Goal: Transaction & Acquisition: Purchase product/service

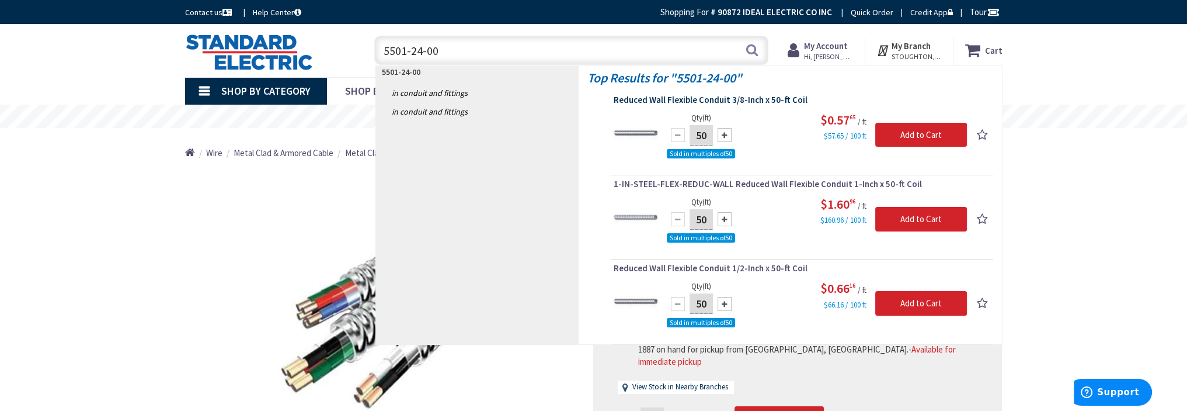
type input "5501-24-00"
click at [708, 100] on span "Reduced Wall Flexible Conduit 3/8-Inch x 50-ft Coil" at bounding box center [802, 100] width 377 height 12
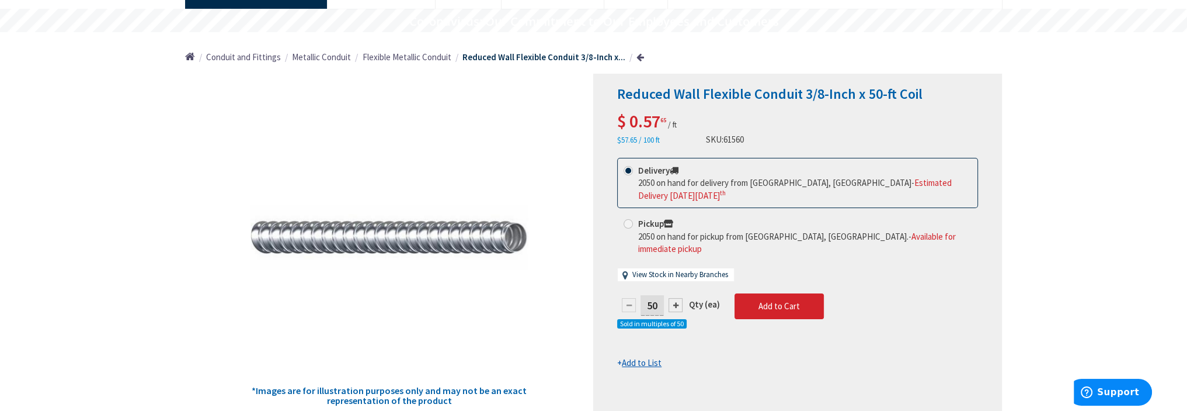
scroll to position [117, 0]
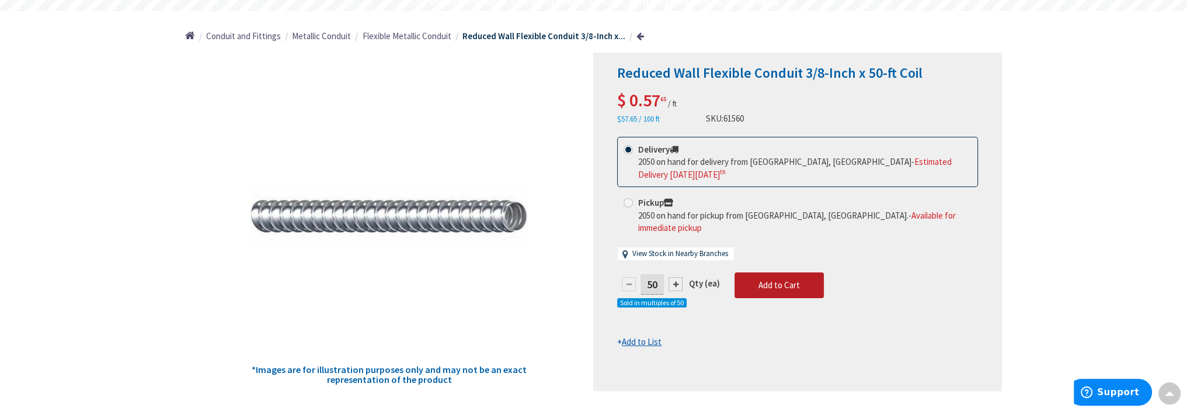
click at [768, 279] on span "Add to Cart" at bounding box center [779, 284] width 41 height 11
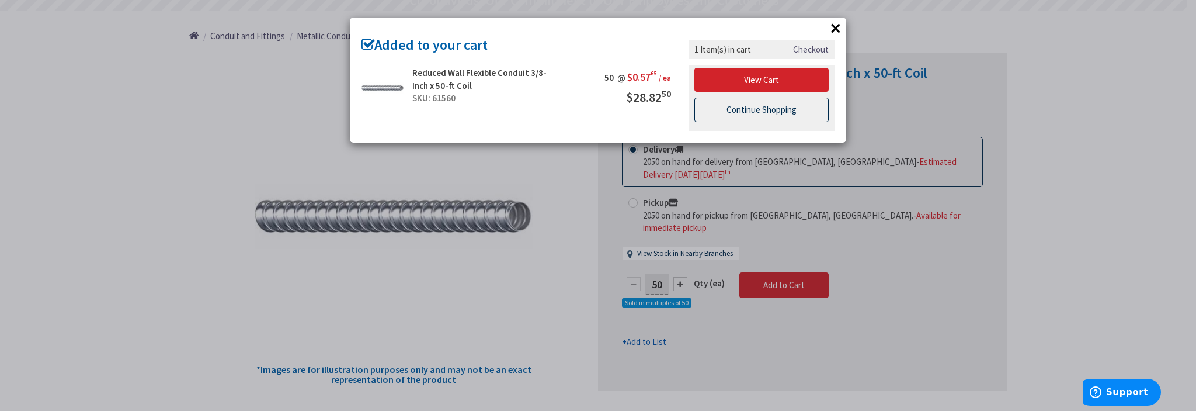
click at [754, 99] on link "Continue Shopping" at bounding box center [761, 110] width 134 height 25
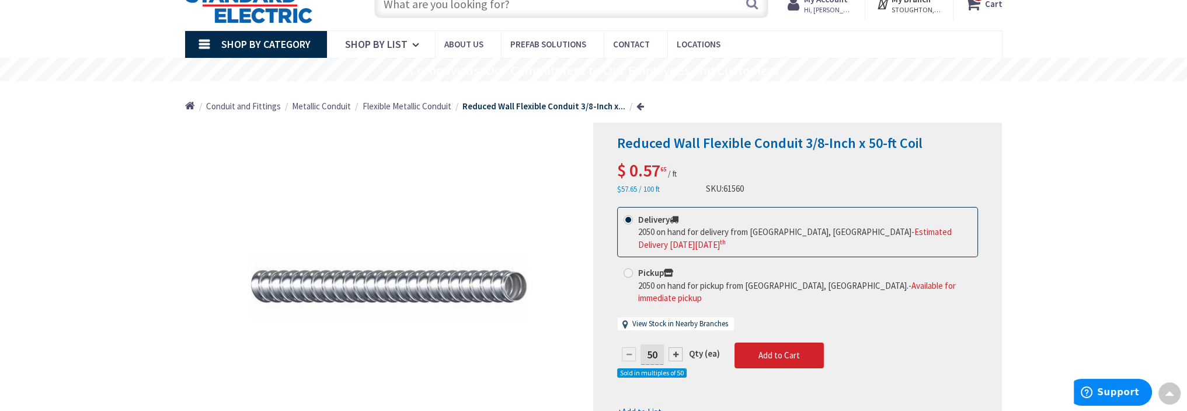
scroll to position [0, 0]
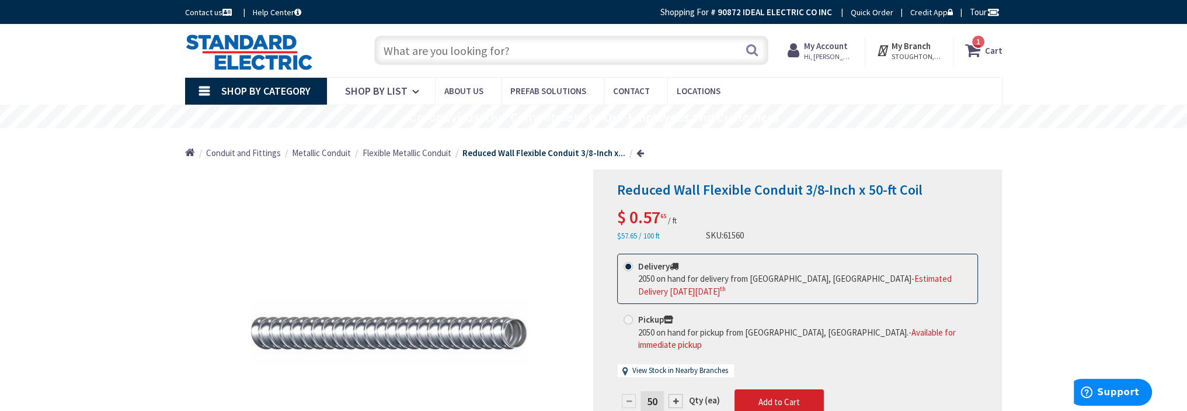
click at [495, 43] on input "text" at bounding box center [571, 50] width 394 height 29
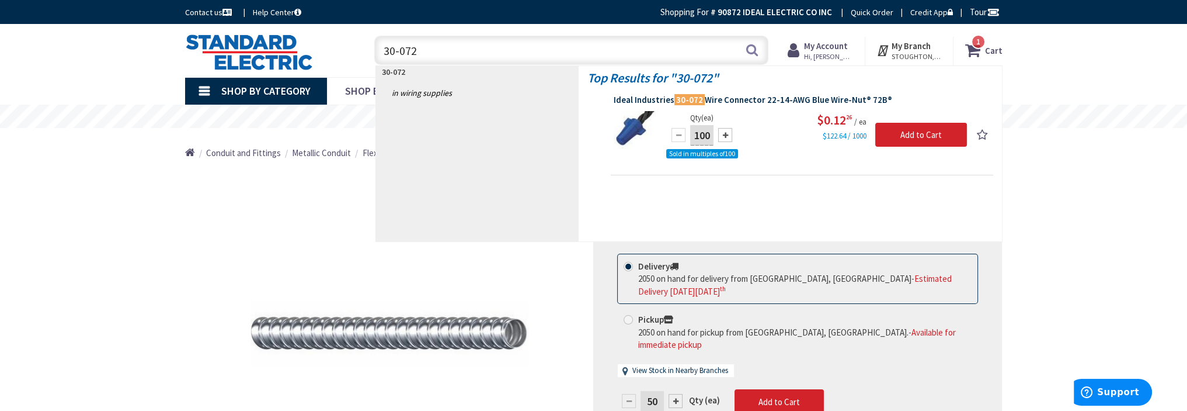
type input "30-072"
click at [743, 99] on span "Ideal Industries 30-072 Wire Connector 22-14-AWG Blue Wire-Nut® 72B®" at bounding box center [802, 100] width 377 height 12
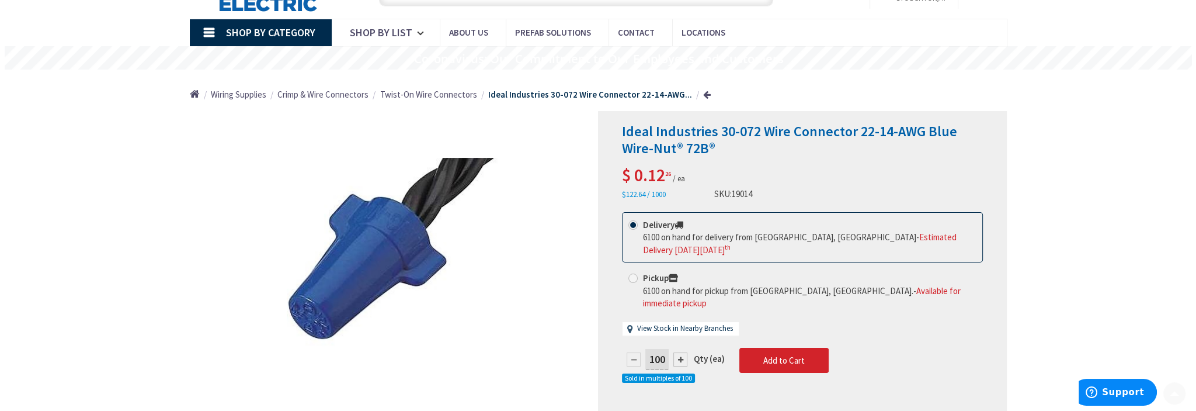
scroll to position [117, 0]
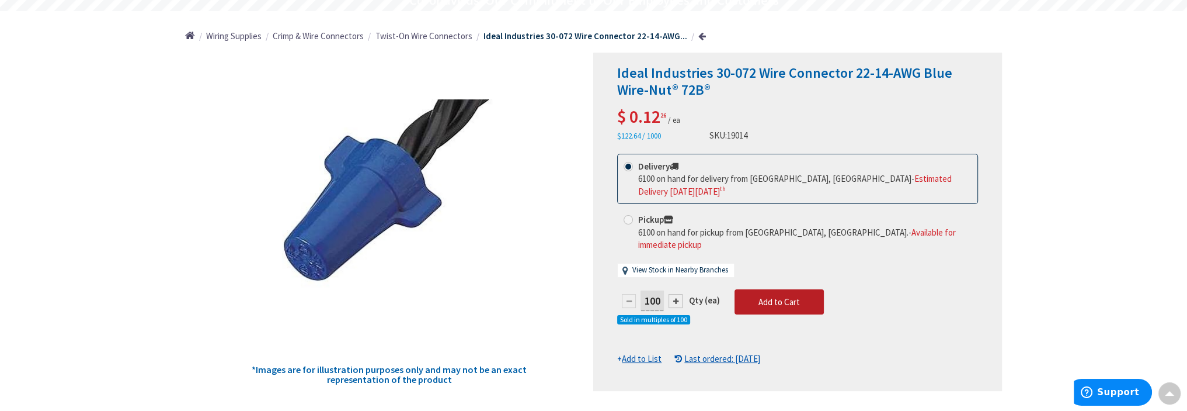
click at [783, 296] on span "Add to Cart" at bounding box center [779, 301] width 41 height 11
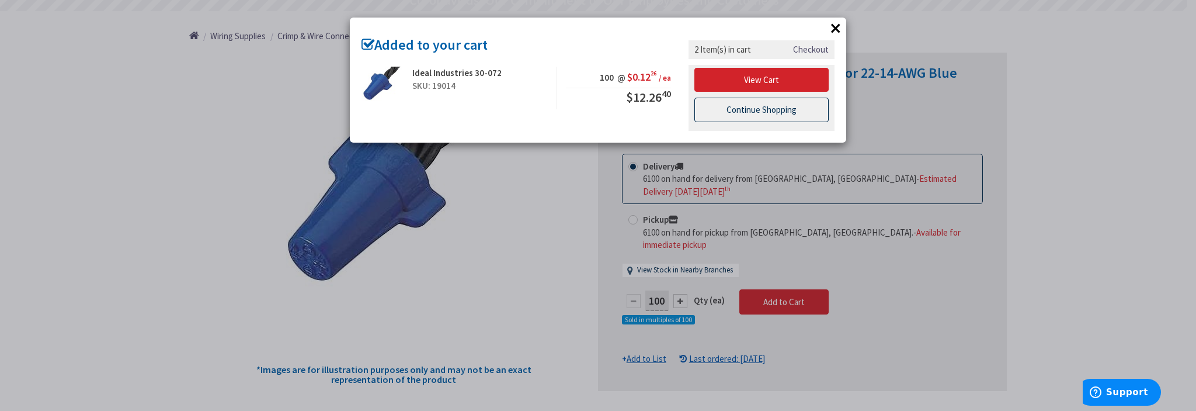
click at [753, 109] on link "Continue Shopping" at bounding box center [761, 110] width 134 height 25
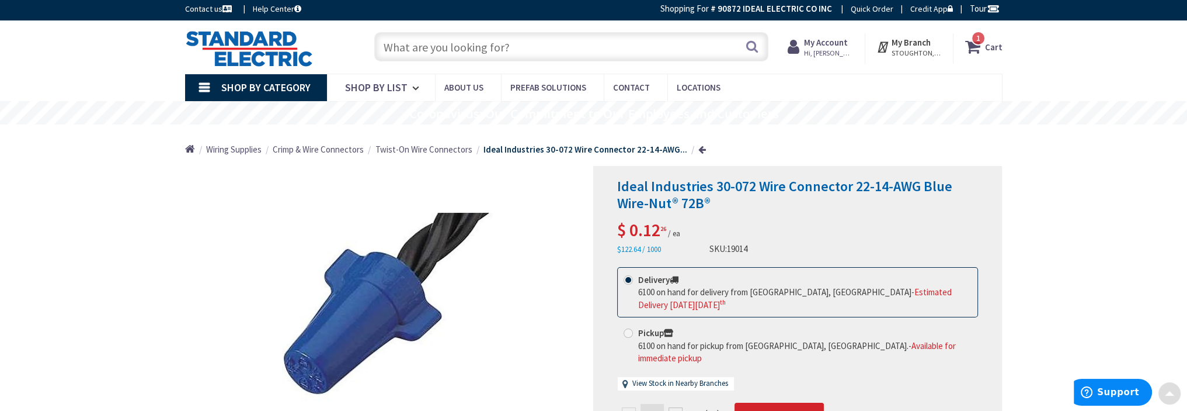
scroll to position [0, 0]
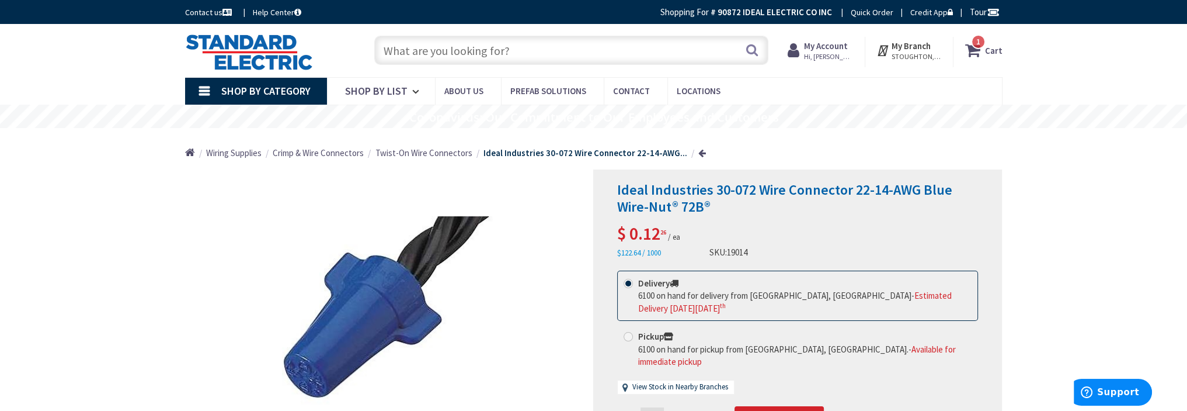
click at [411, 53] on input "text" at bounding box center [571, 50] width 394 height 29
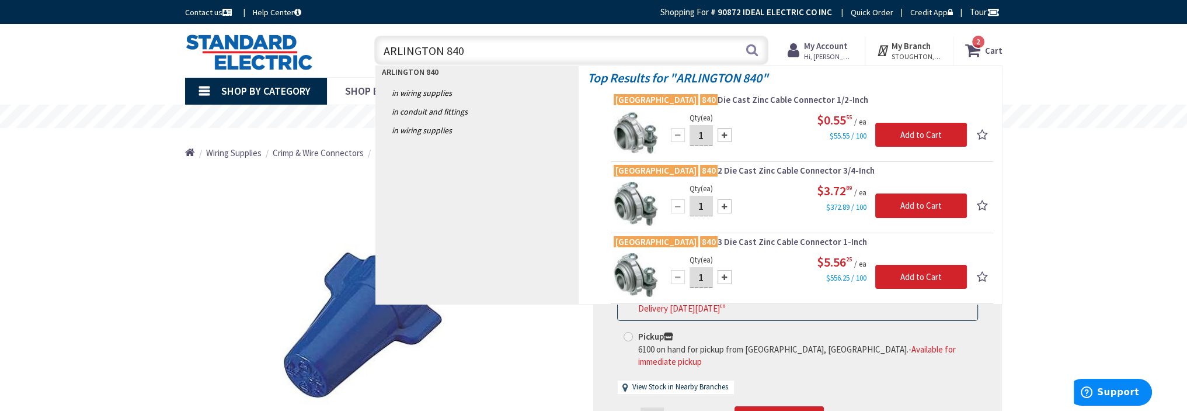
type input "ARLINGTON 840"
click at [703, 139] on input "1" at bounding box center [701, 135] width 23 height 20
type input "100"
click at [909, 136] on input "Add to Cart" at bounding box center [921, 135] width 92 height 25
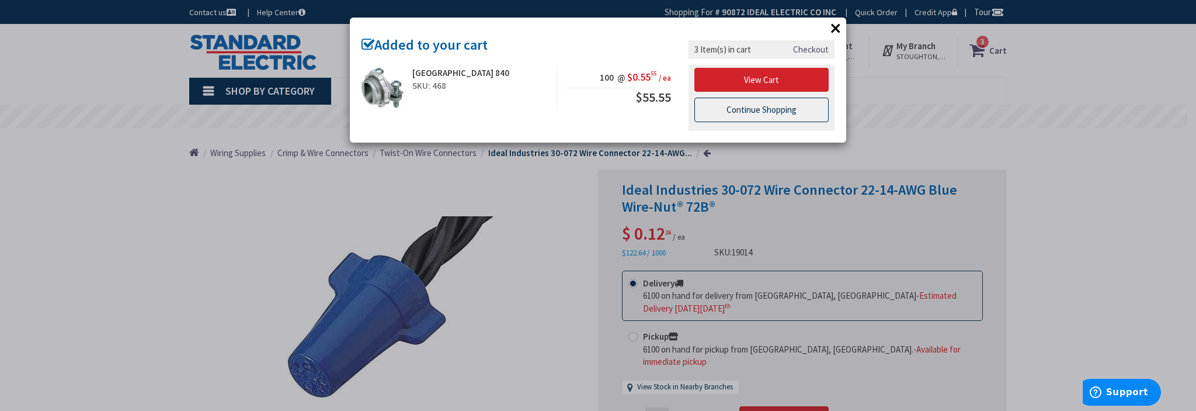
click at [763, 111] on link "Continue Shopping" at bounding box center [761, 110] width 134 height 25
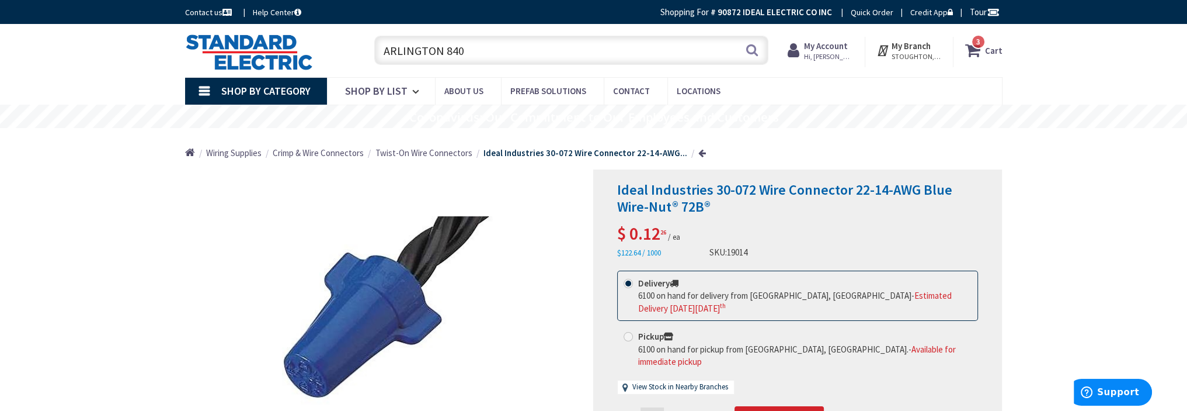
click at [978, 48] on span "3 3 items" at bounding box center [978, 41] width 15 height 15
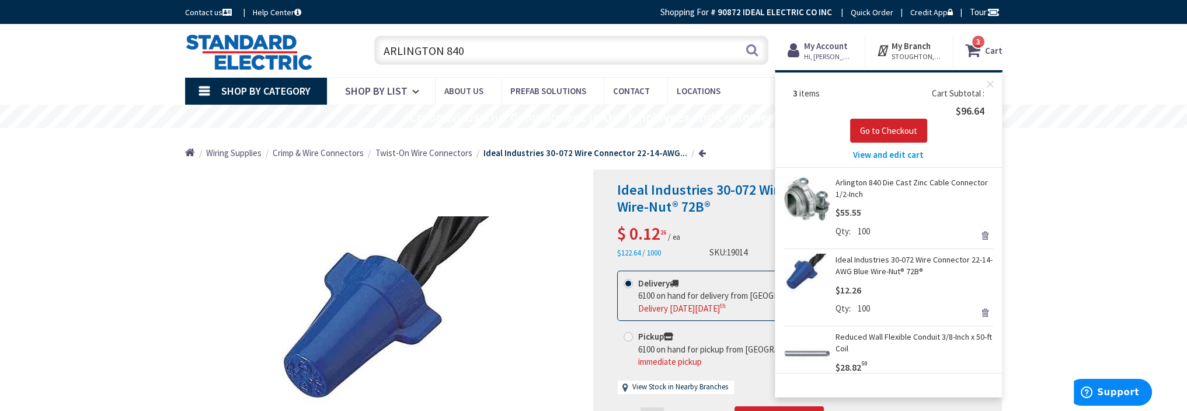
click at [430, 48] on input "ARLINGTON 840" at bounding box center [571, 50] width 394 height 29
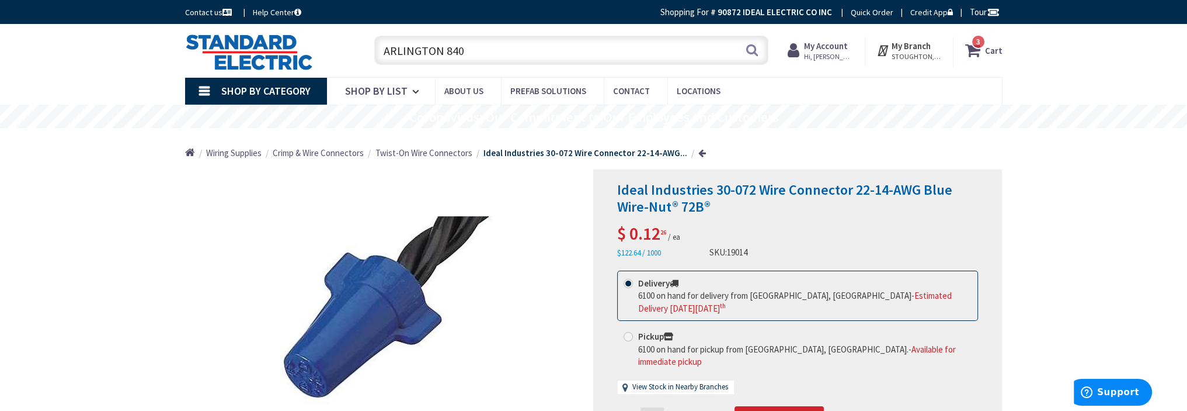
click at [472, 48] on input "ARLINGTON 840" at bounding box center [571, 50] width 394 height 29
type input "A"
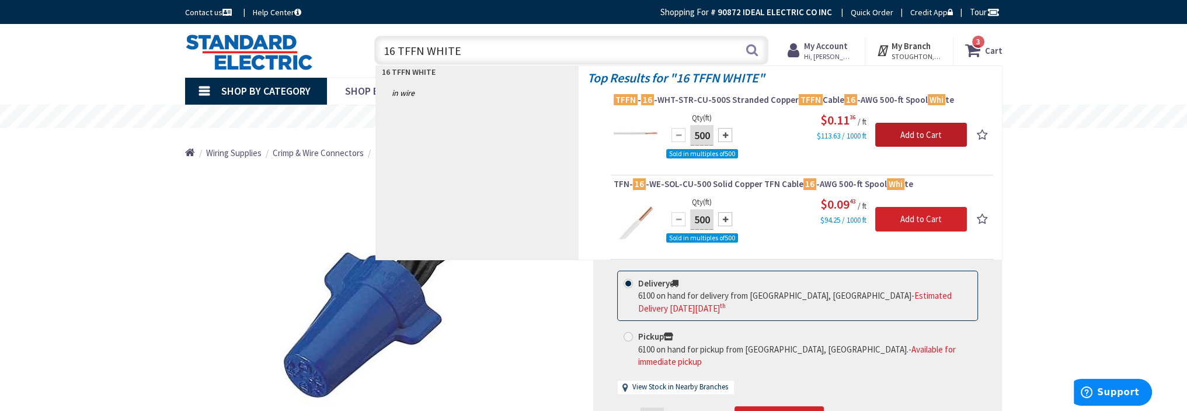
click at [909, 141] on input "Add to Cart" at bounding box center [921, 135] width 92 height 25
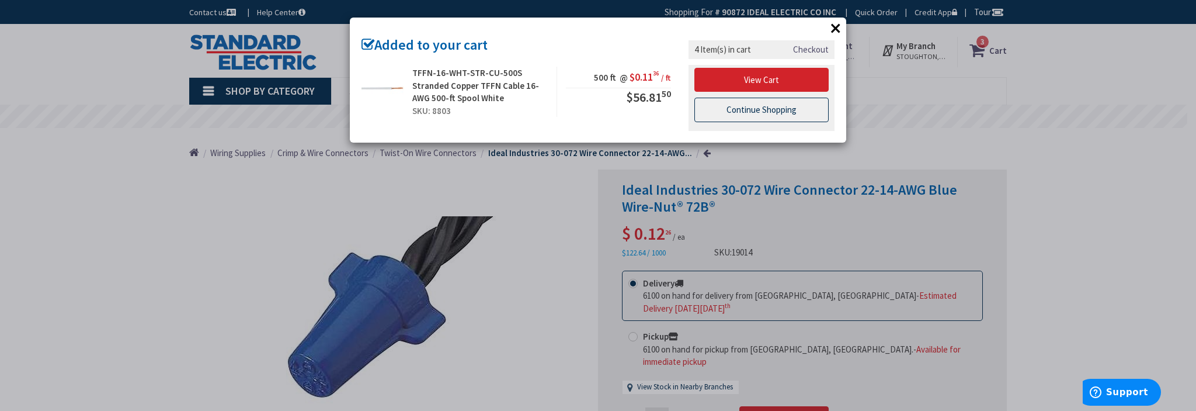
click at [776, 107] on link "Continue Shopping" at bounding box center [761, 110] width 134 height 25
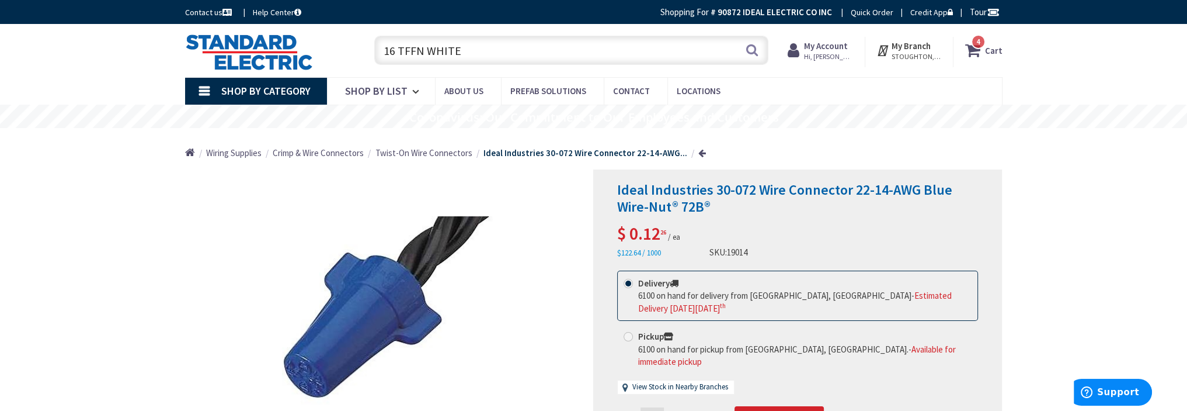
click at [471, 54] on input "16 TFFN WHITE" at bounding box center [571, 50] width 394 height 29
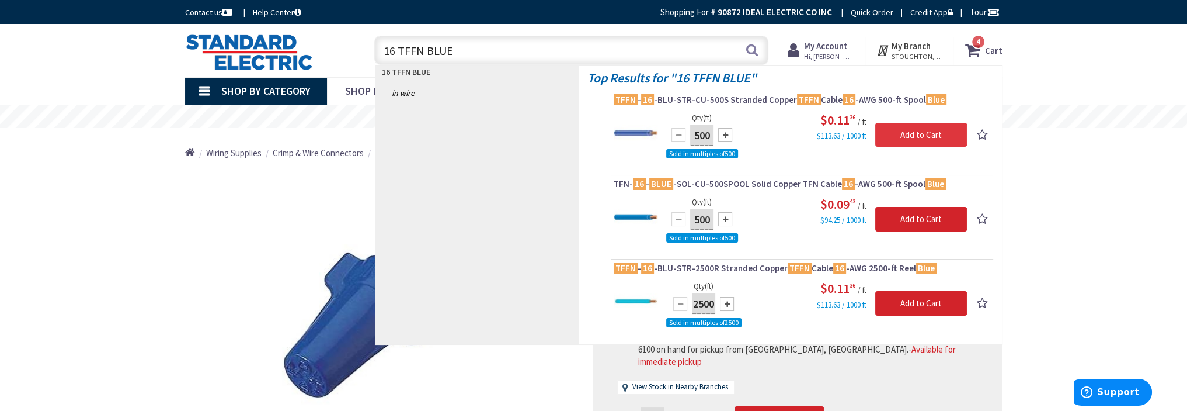
type input "16 TFFN BLUE"
click at [908, 130] on input "Add to Cart" at bounding box center [921, 135] width 92 height 25
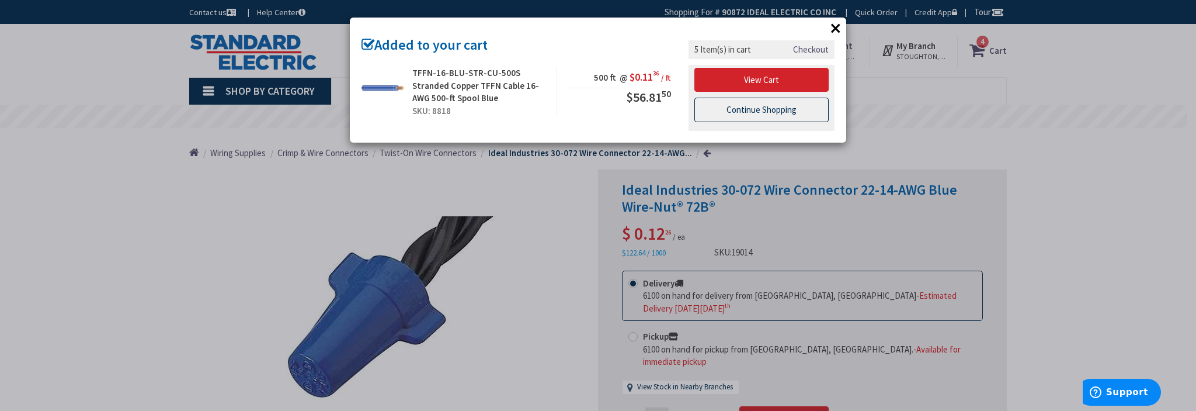
click at [746, 112] on link "Continue Shopping" at bounding box center [761, 110] width 134 height 25
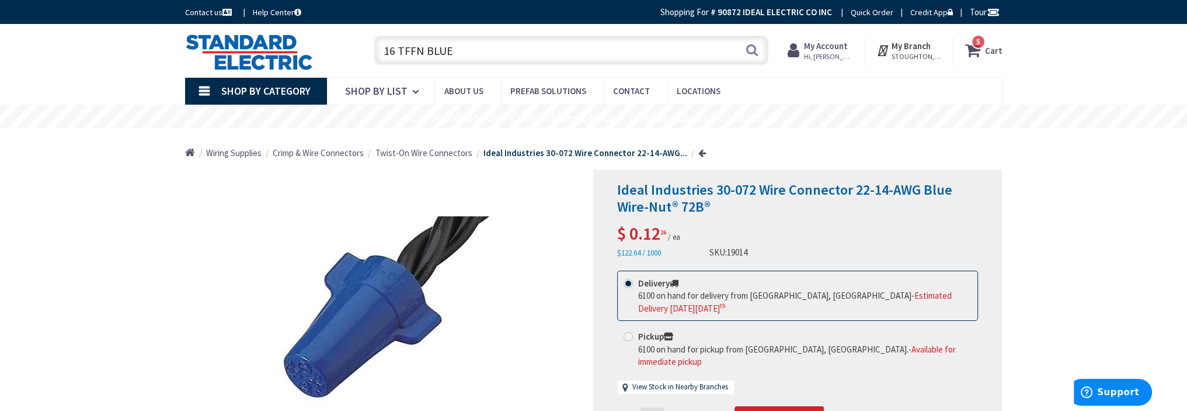
click at [979, 51] on icon at bounding box center [975, 50] width 20 height 21
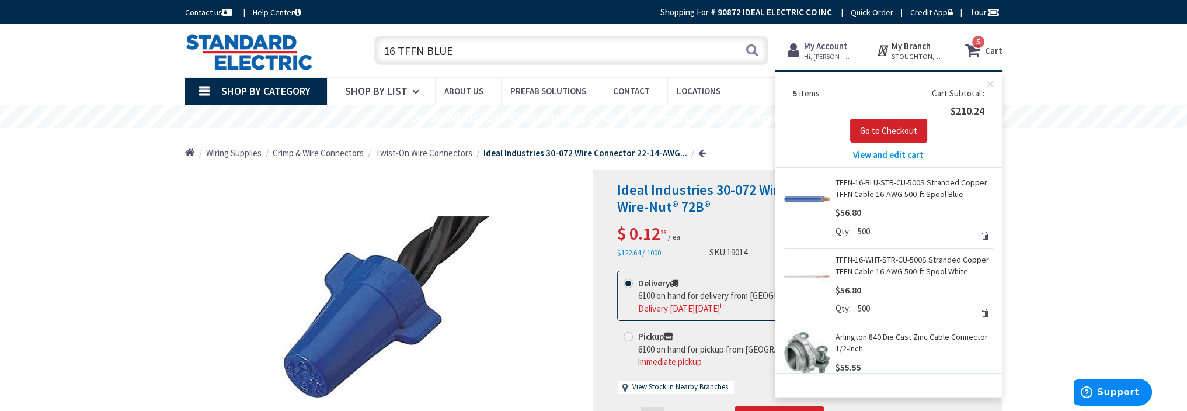
click at [879, 157] on span "View and edit cart" at bounding box center [888, 154] width 71 height 11
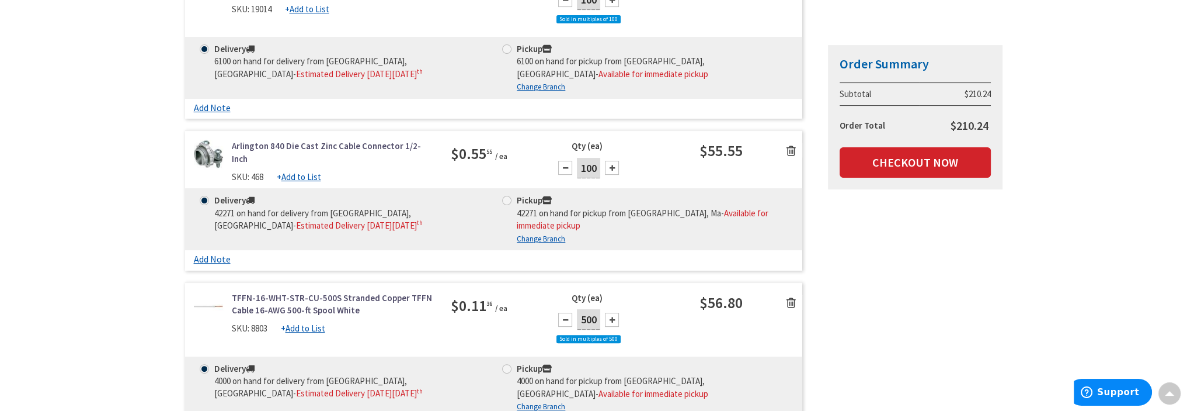
scroll to position [575, 0]
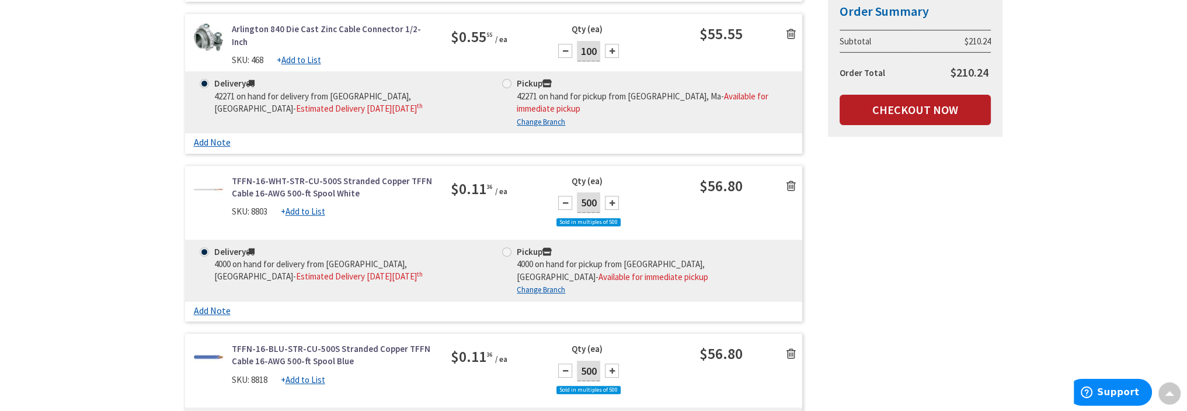
click at [905, 112] on link "Checkout Now" at bounding box center [915, 110] width 151 height 30
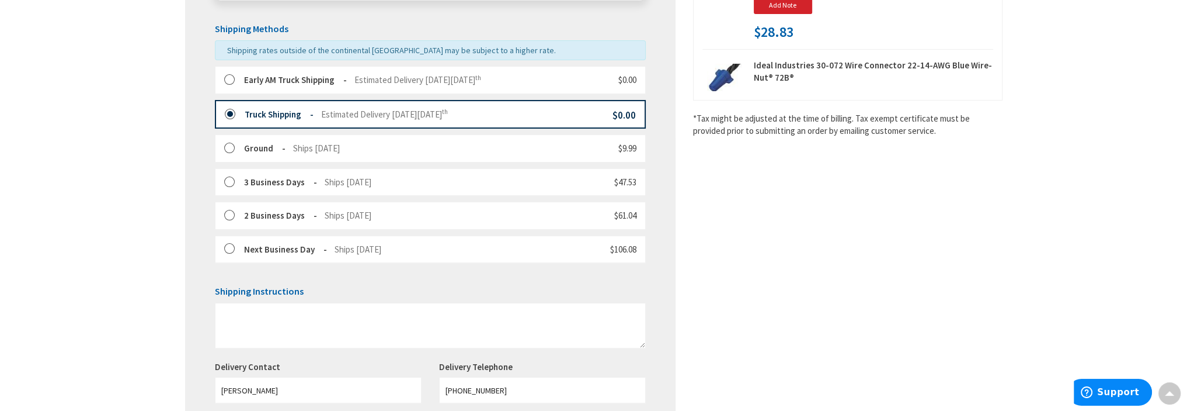
scroll to position [175, 0]
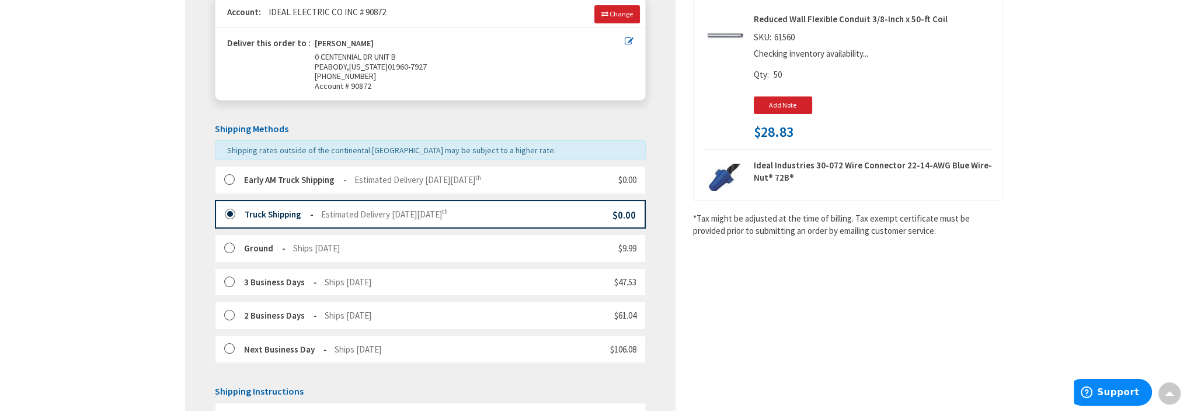
click at [229, 211] on label at bounding box center [234, 214] width 18 height 12
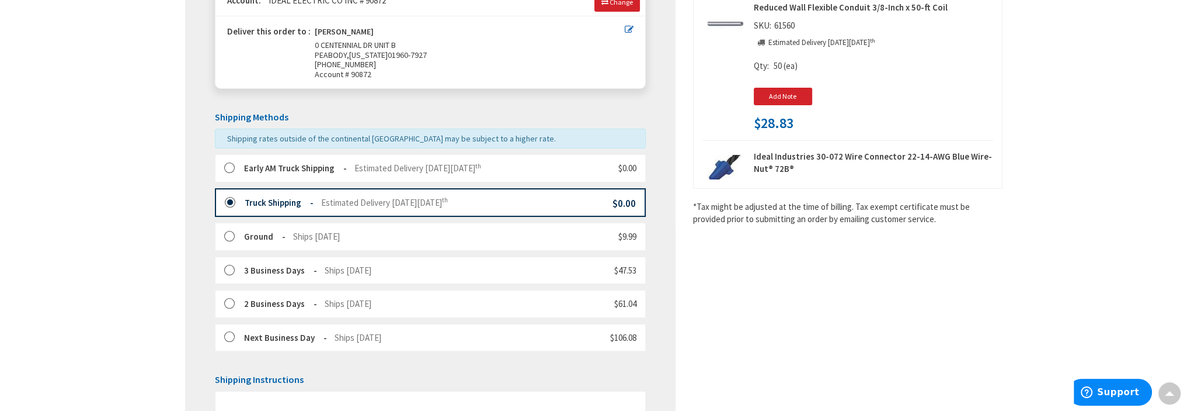
scroll to position [450, 0]
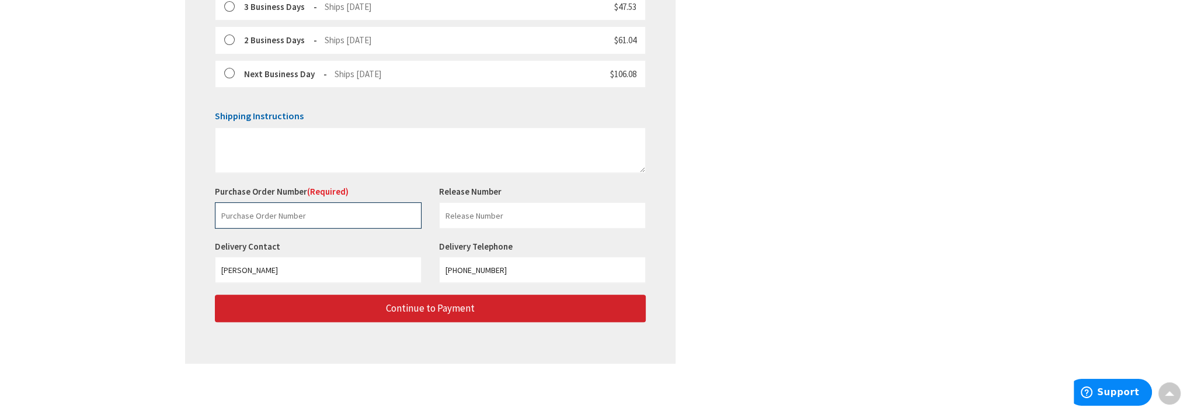
click at [265, 211] on input "text" at bounding box center [318, 215] width 207 height 26
type input "23464"
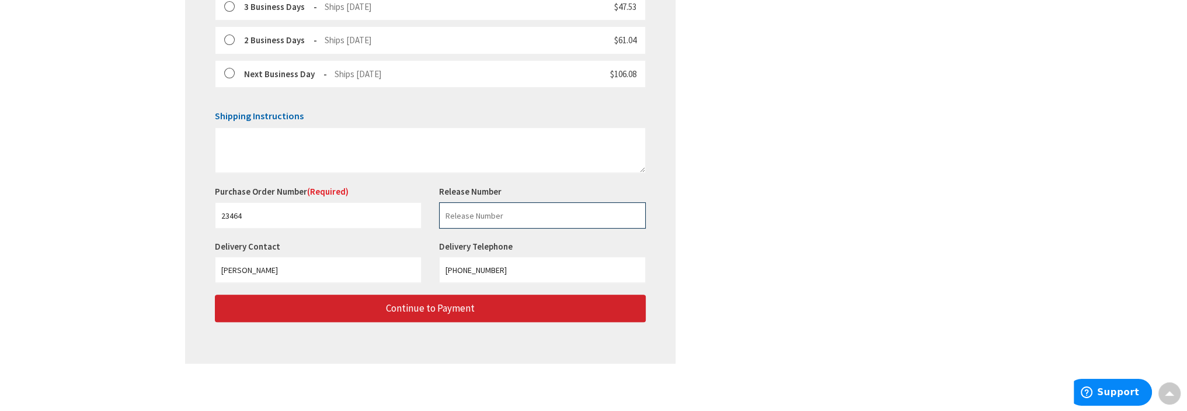
click at [479, 218] on input "text" at bounding box center [542, 215] width 207 height 26
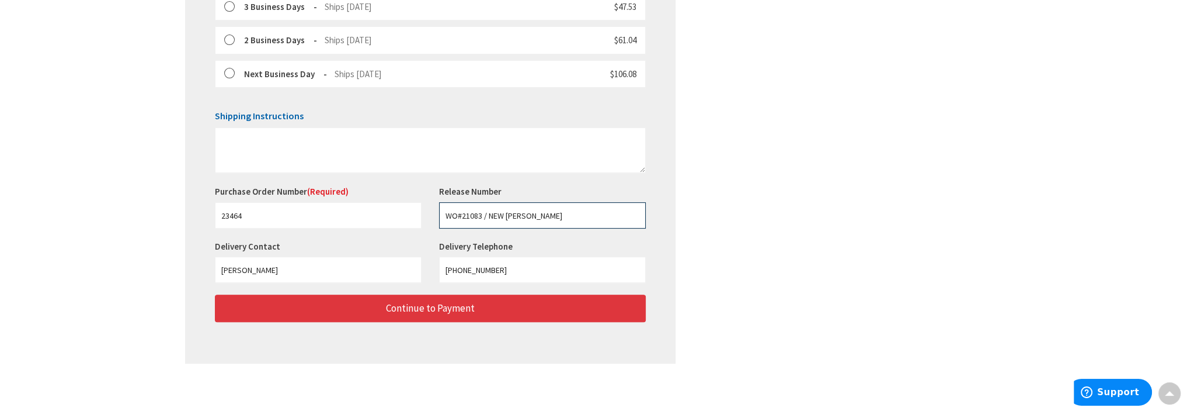
type input "WO#21083 / NEW BALAN"
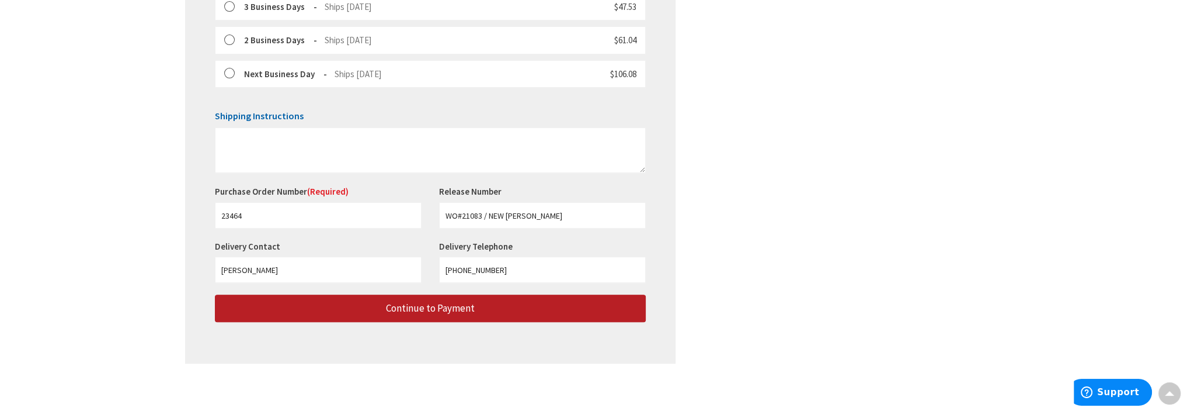
click at [467, 301] on span "Continue to Payment" at bounding box center [430, 307] width 89 height 13
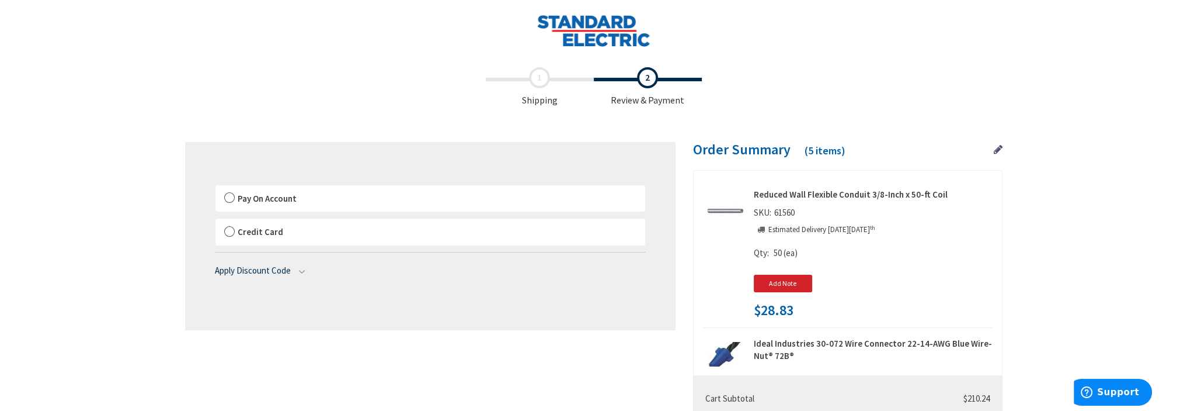
click at [231, 197] on label "Pay On Account" at bounding box center [430, 198] width 430 height 27
click at [215, 187] on input "Pay On Account" at bounding box center [215, 187] width 0 height 0
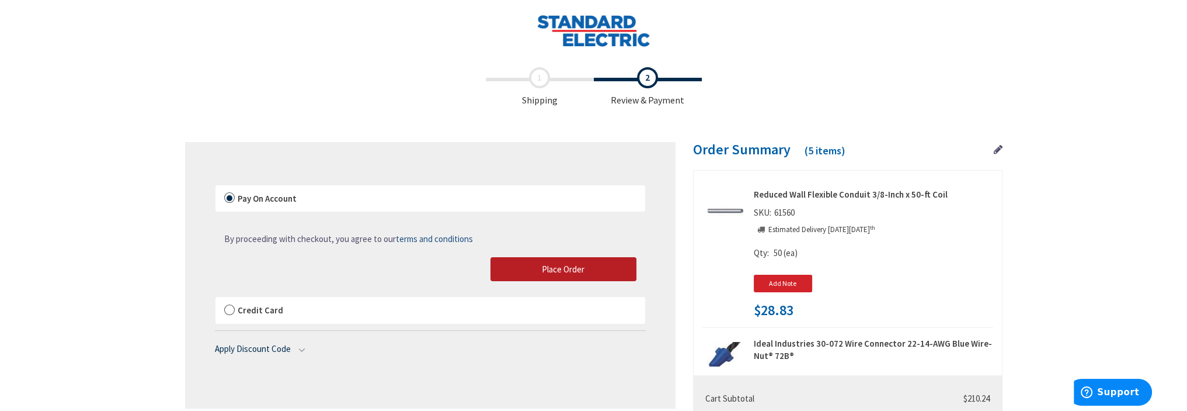
click at [575, 260] on button "Place Order" at bounding box center [564, 269] width 146 height 25
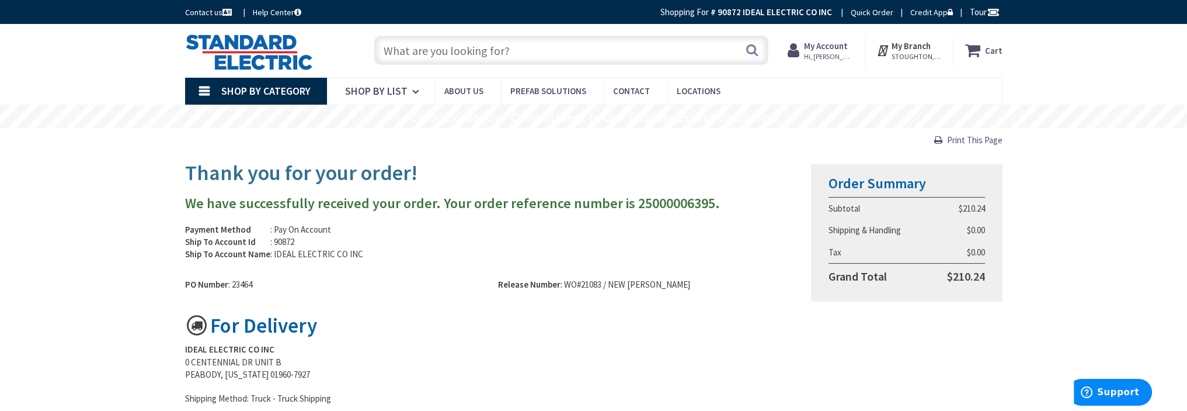
click at [446, 56] on input "text" at bounding box center [571, 50] width 394 height 29
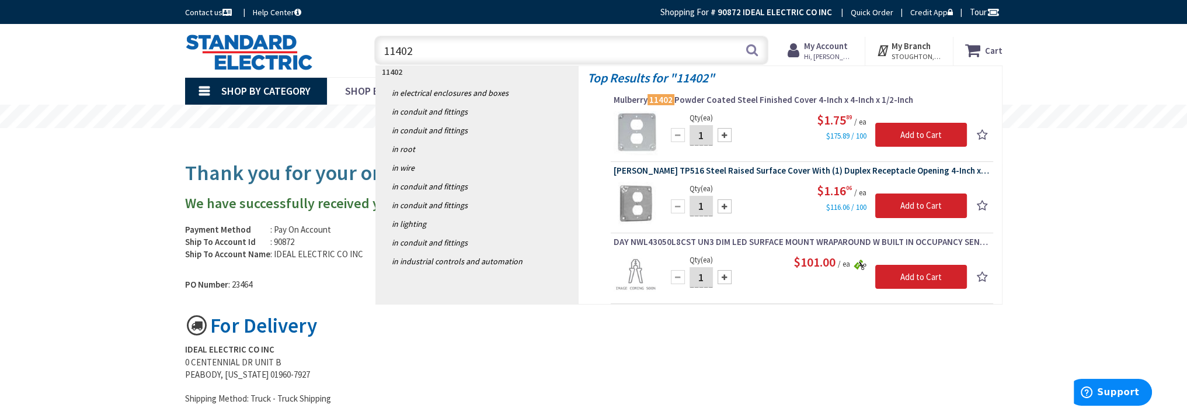
type input "11402"
click at [709, 169] on span "[PERSON_NAME] TP516 Steel Raised Surface Cover With (1) Duplex Receptacle Openi…" at bounding box center [802, 171] width 377 height 12
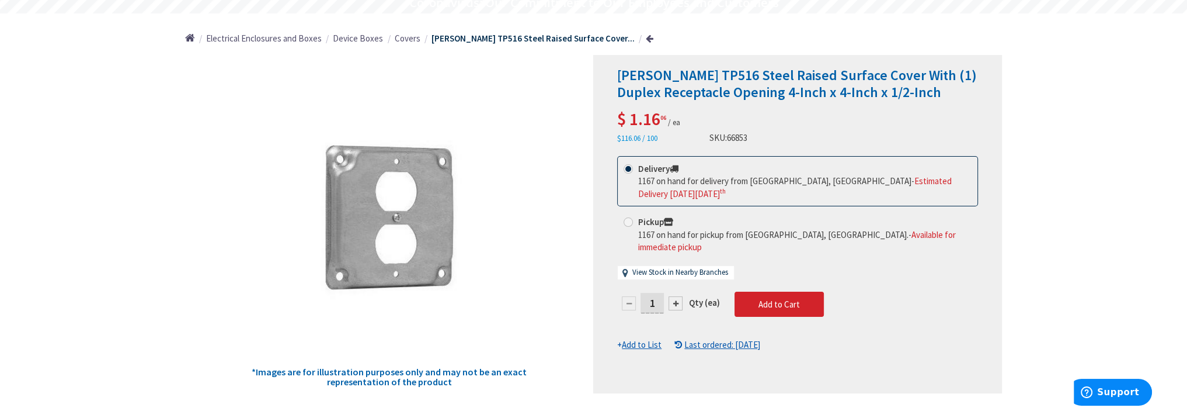
scroll to position [117, 0]
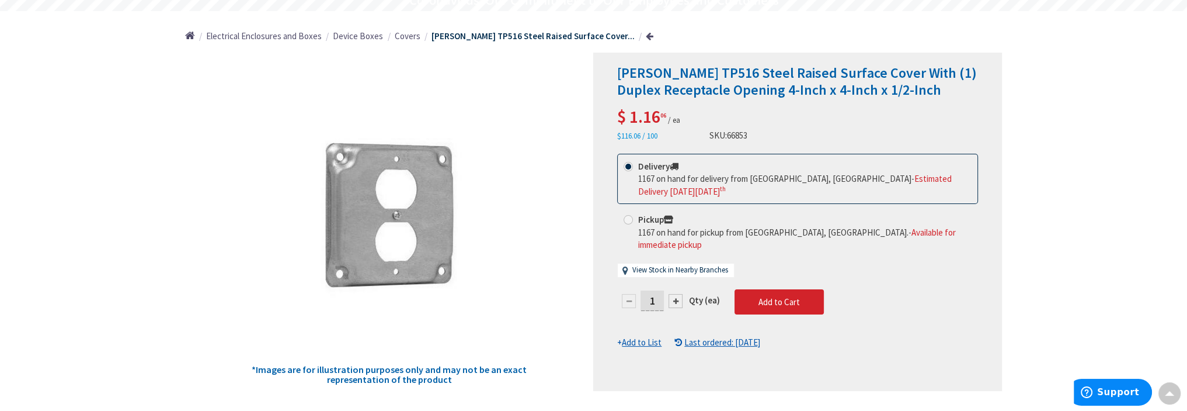
click at [656, 290] on input "1" at bounding box center [652, 300] width 23 height 20
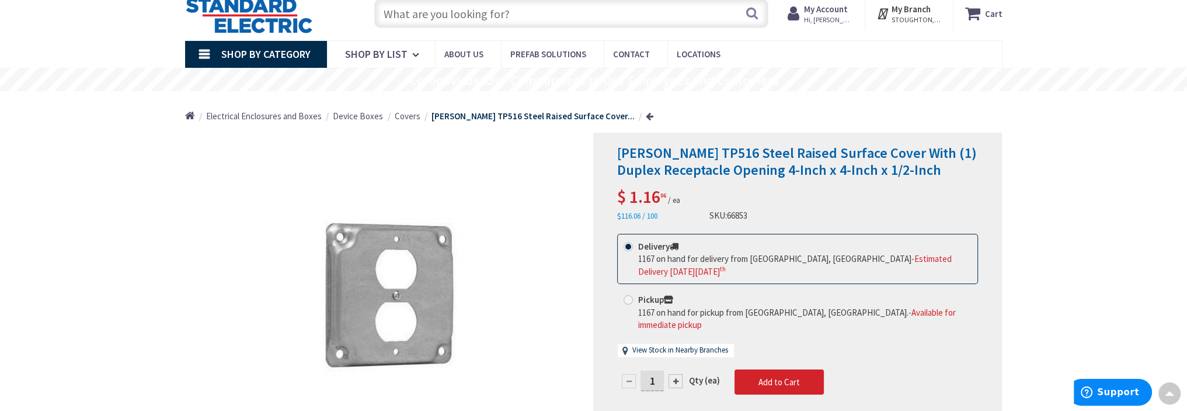
scroll to position [0, 0]
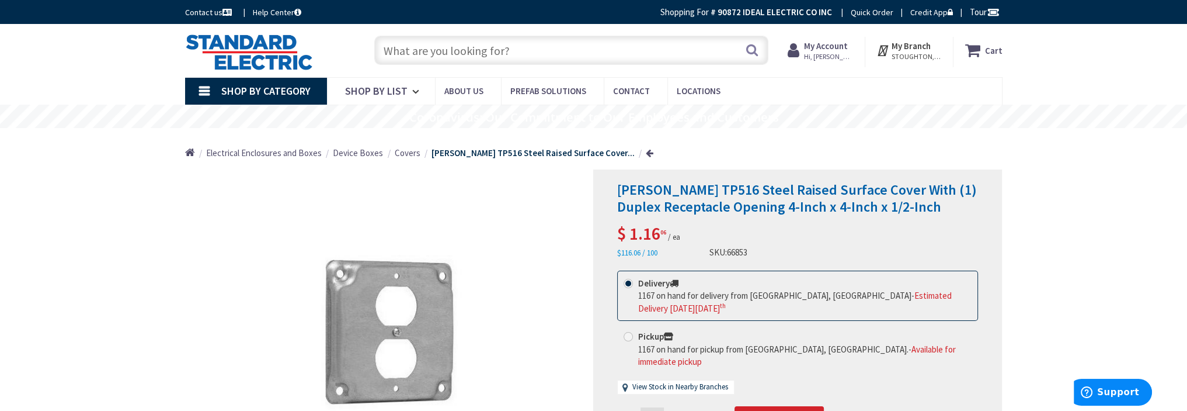
type input "10"
click at [777, 391] on form "This product is Discontinued Delivery 1167 on hand for delivery from [GEOGRAPHI…" at bounding box center [797, 367] width 361 height 195
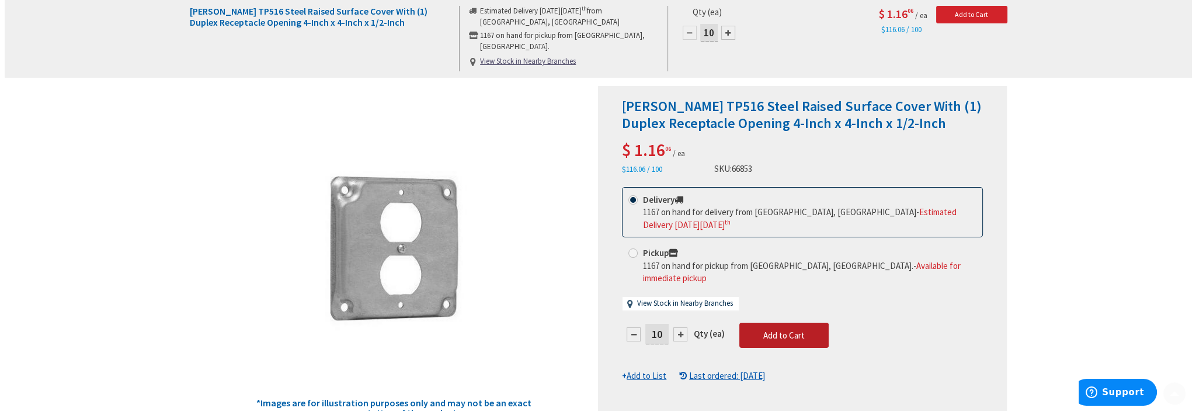
scroll to position [175, 0]
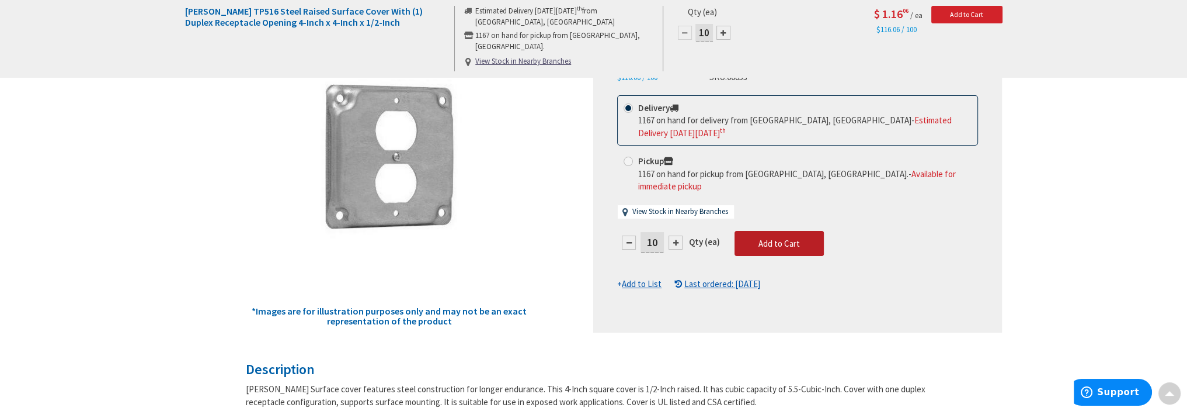
click at [773, 231] on button "Add to Cart" at bounding box center [779, 244] width 89 height 26
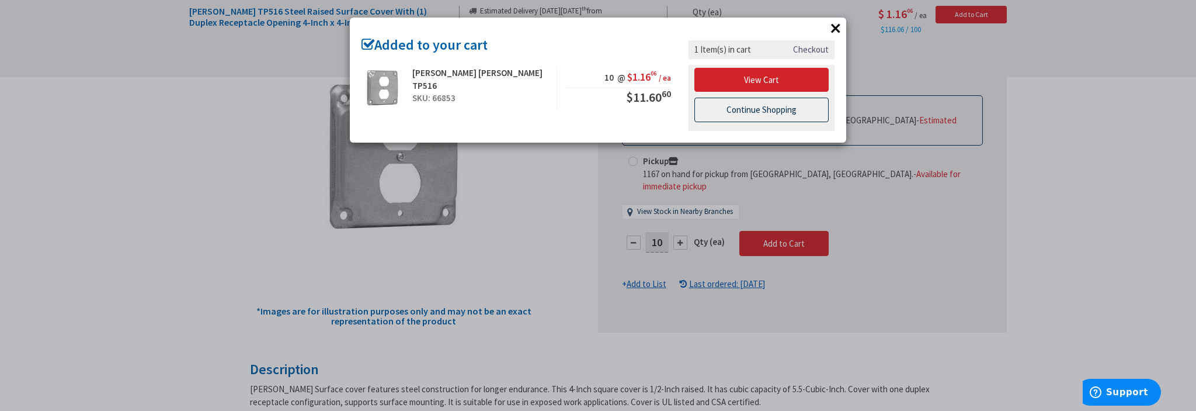
scroll to position [0, 0]
click at [753, 107] on link "Continue Shopping" at bounding box center [761, 110] width 134 height 25
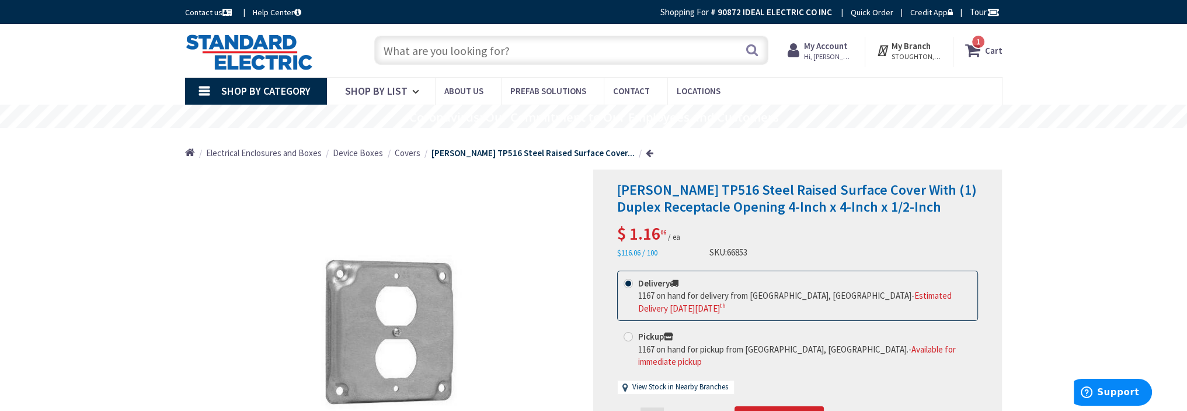
click at [440, 48] on input "text" at bounding box center [571, 50] width 394 height 29
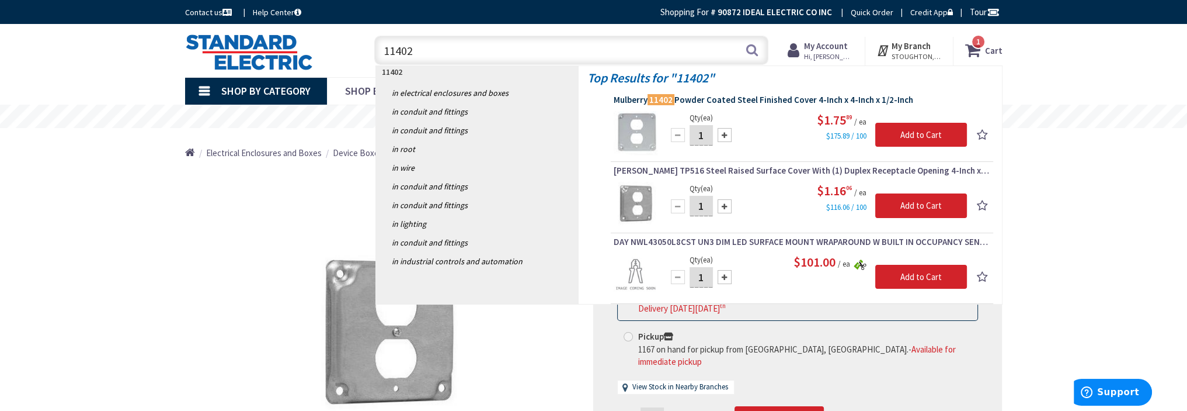
type input "11402"
click at [754, 105] on span "Mulberry 11402 Powder Coated Steel Finished Cover 4-Inch x 4-Inch x 1/2-Inch" at bounding box center [802, 100] width 377 height 12
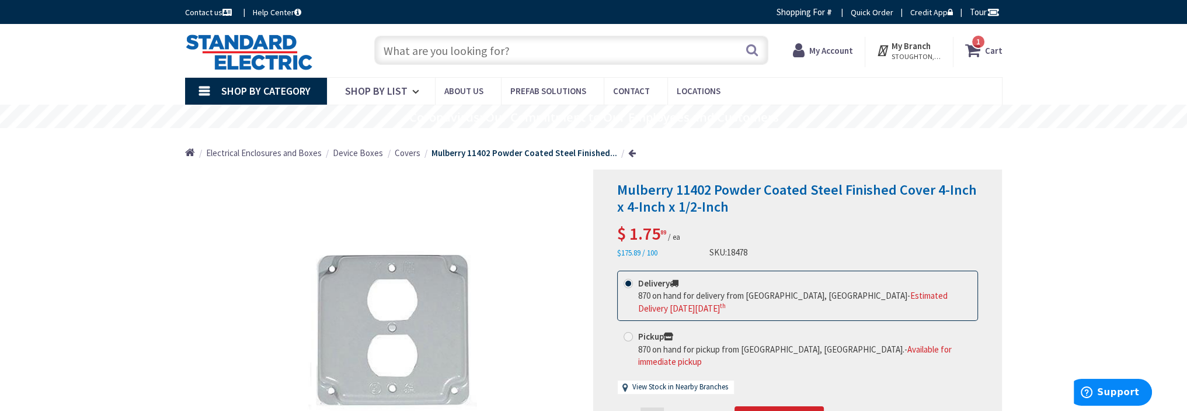
click at [470, 54] on input "text" at bounding box center [571, 50] width 394 height 29
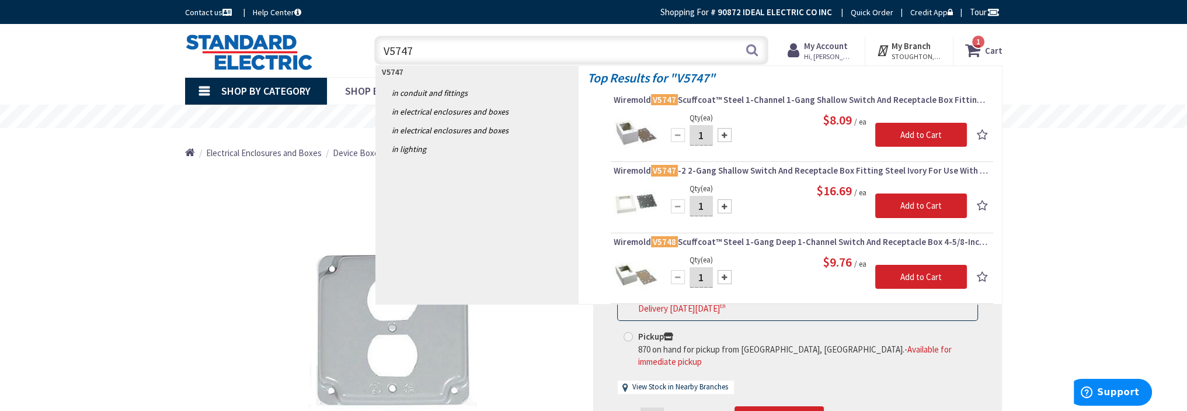
type input "V5747"
click at [707, 137] on input "1" at bounding box center [701, 135] width 23 height 20
type input "3"
click at [919, 119] on div "Add to Cart" at bounding box center [917, 129] width 100 height 36
click at [916, 127] on input "Add to Cart" at bounding box center [921, 135] width 92 height 25
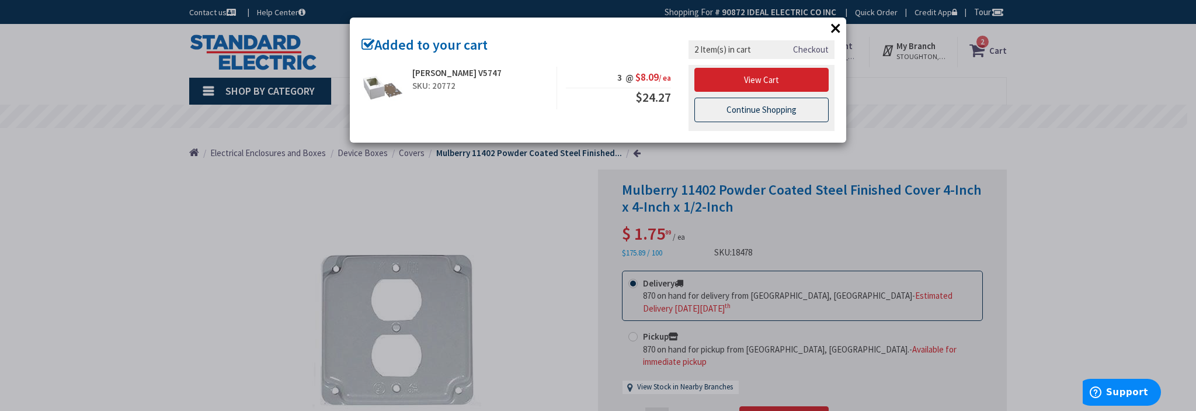
click at [753, 104] on link "Continue Shopping" at bounding box center [761, 110] width 134 height 25
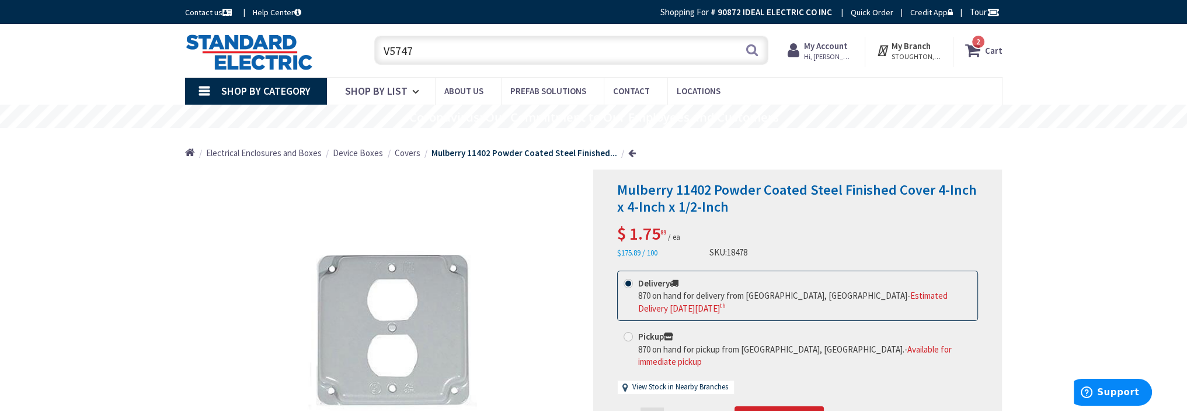
click at [439, 43] on input "V5747" at bounding box center [571, 50] width 394 height 29
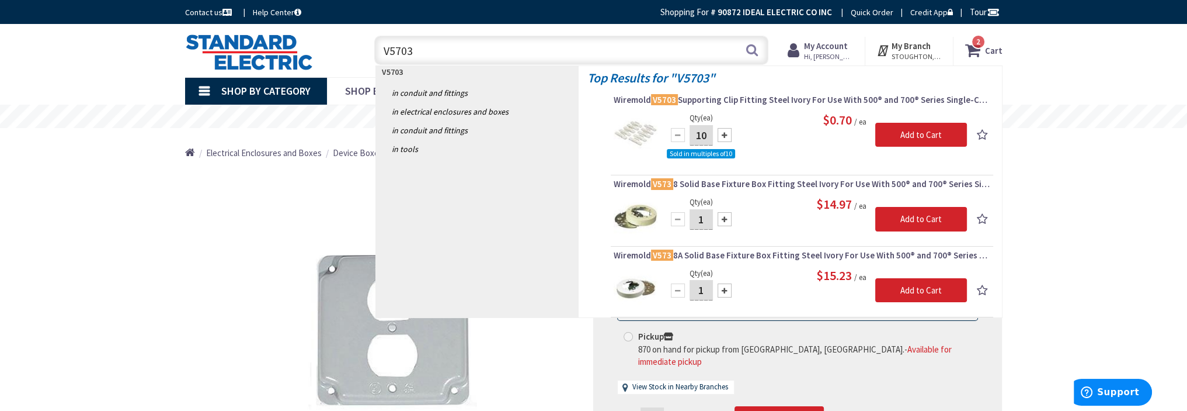
type input "V5703"
click at [711, 133] on input "10" at bounding box center [701, 135] width 23 height 20
type input "100"
click at [919, 134] on input "Add to Cart" at bounding box center [921, 135] width 92 height 25
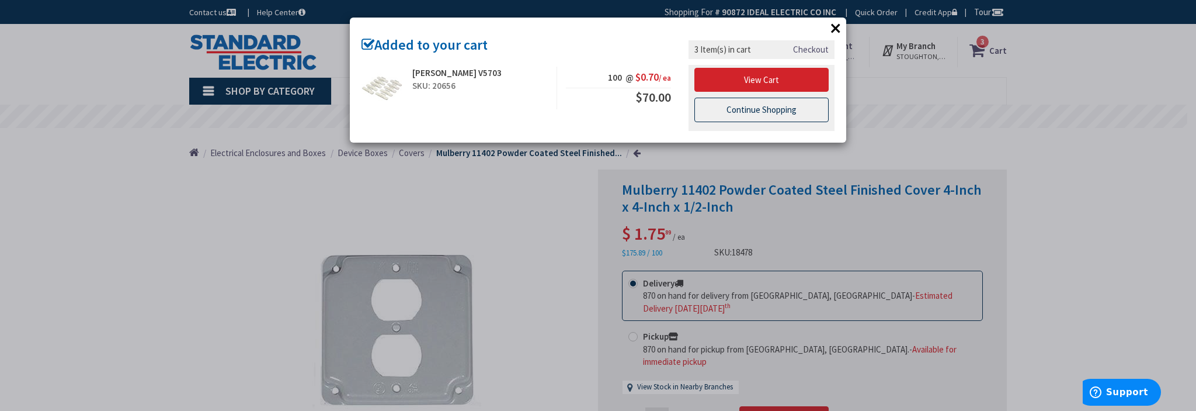
drag, startPoint x: 773, startPoint y: 104, endPoint x: 540, endPoint y: 86, distance: 233.7
click at [773, 103] on link "Continue Shopping" at bounding box center [761, 110] width 134 height 25
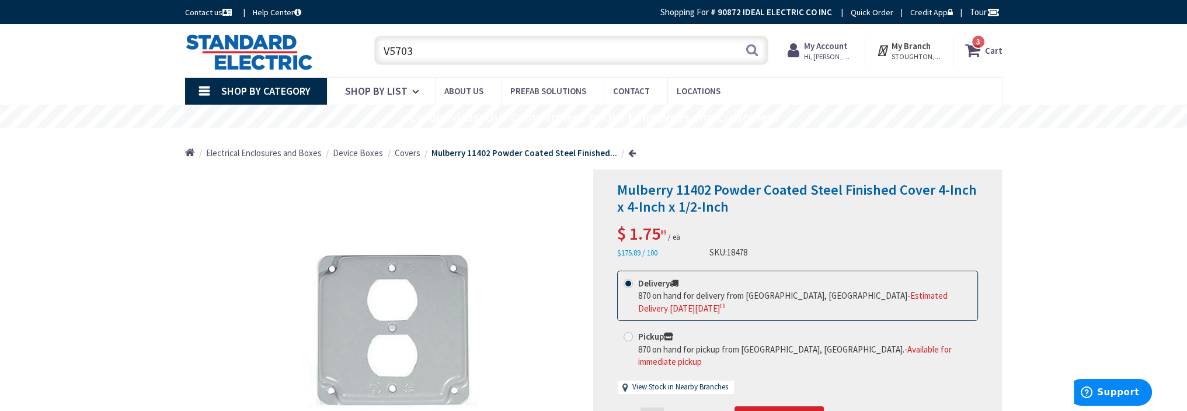
click at [423, 51] on input "V5703" at bounding box center [571, 50] width 394 height 29
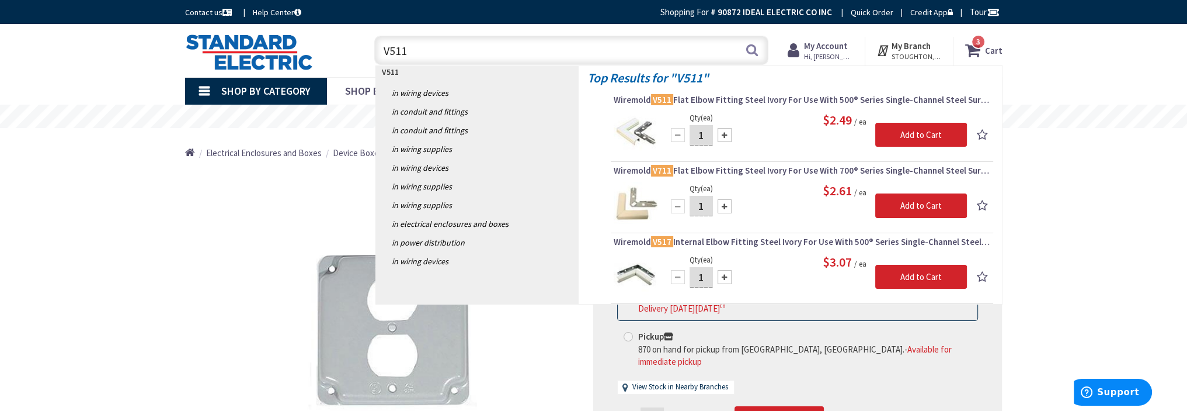
type input "V511"
click at [709, 135] on input "1" at bounding box center [701, 135] width 23 height 20
type input "10"
click at [903, 135] on input "Add to Cart" at bounding box center [921, 135] width 92 height 25
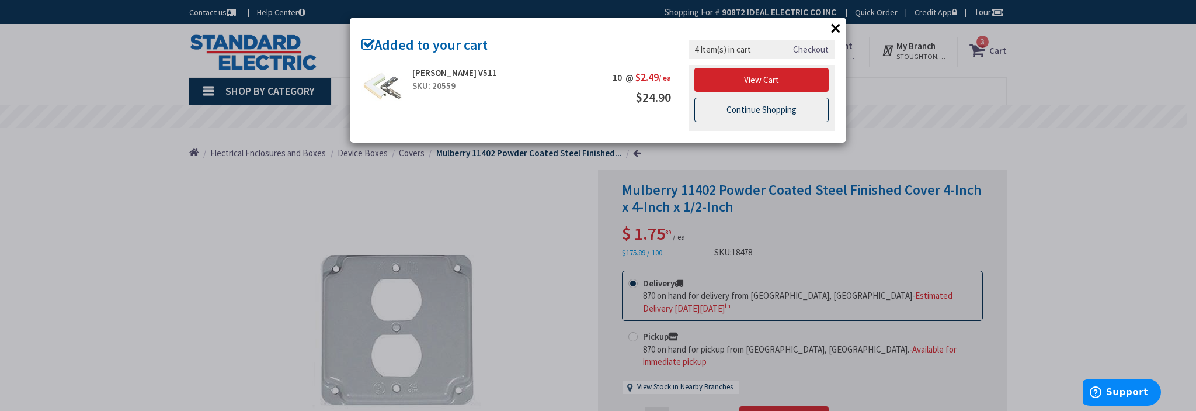
click at [767, 112] on link "Continue Shopping" at bounding box center [761, 110] width 134 height 25
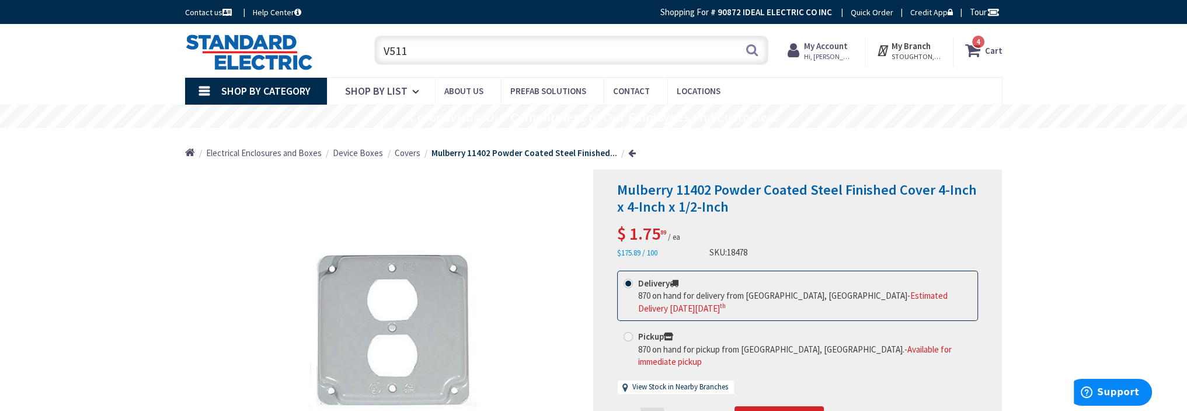
click at [412, 52] on input "V511" at bounding box center [571, 50] width 394 height 29
type input "V"
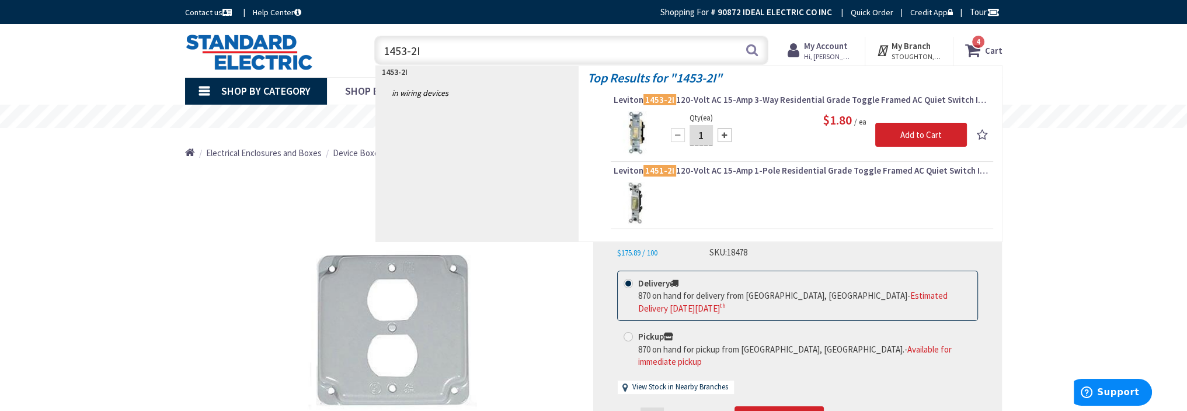
type input "1453-2I"
click at [705, 131] on input "1" at bounding box center [701, 135] width 23 height 20
click at [701, 134] on input "1" at bounding box center [701, 135] width 23 height 20
click at [702, 135] on input "1" at bounding box center [701, 135] width 23 height 20
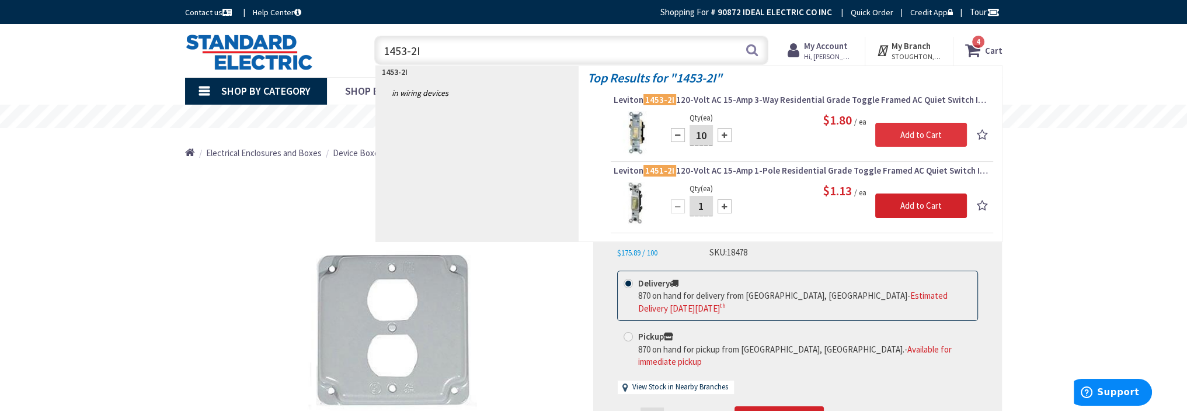
type input "10"
click at [908, 135] on input "Add to Cart" at bounding box center [921, 135] width 92 height 25
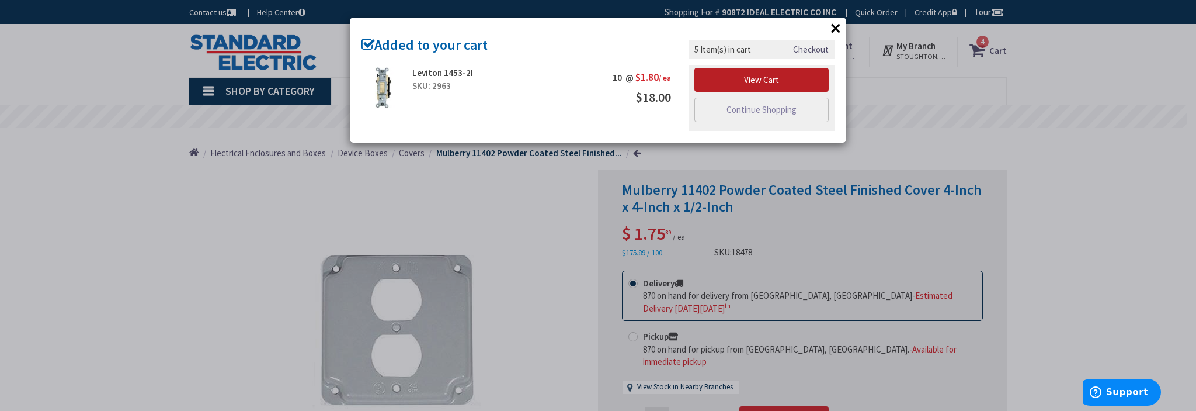
click at [757, 78] on link "View Cart" at bounding box center [761, 80] width 134 height 25
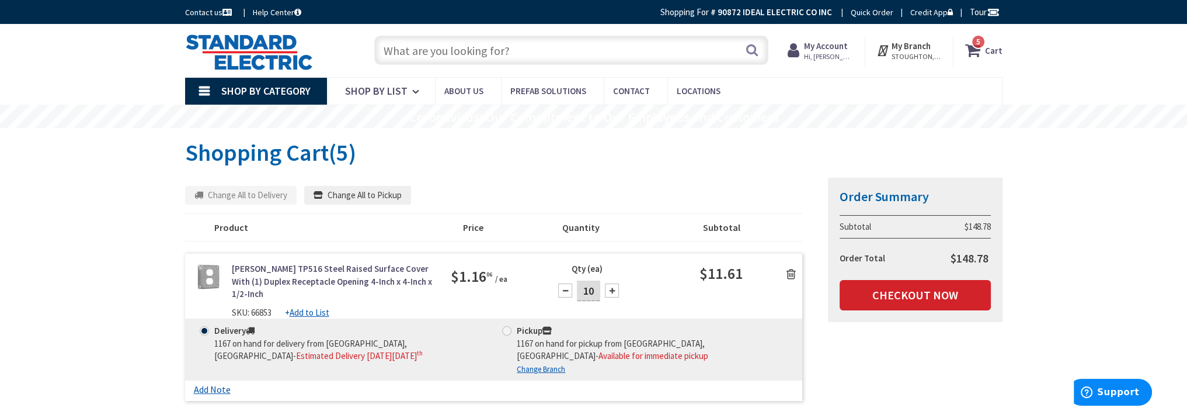
click at [507, 57] on input "text" at bounding box center [571, 50] width 394 height 29
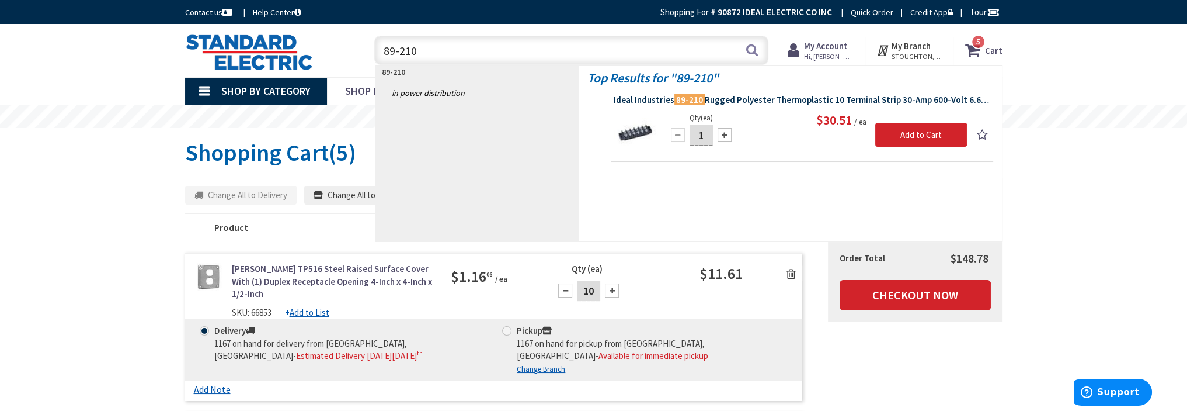
type input "89-210"
click at [727, 98] on span "Ideal Industries 89-210 Rugged Polyester Thermoplastic 10 Terminal Strip 30-Amp…" at bounding box center [802, 100] width 377 height 12
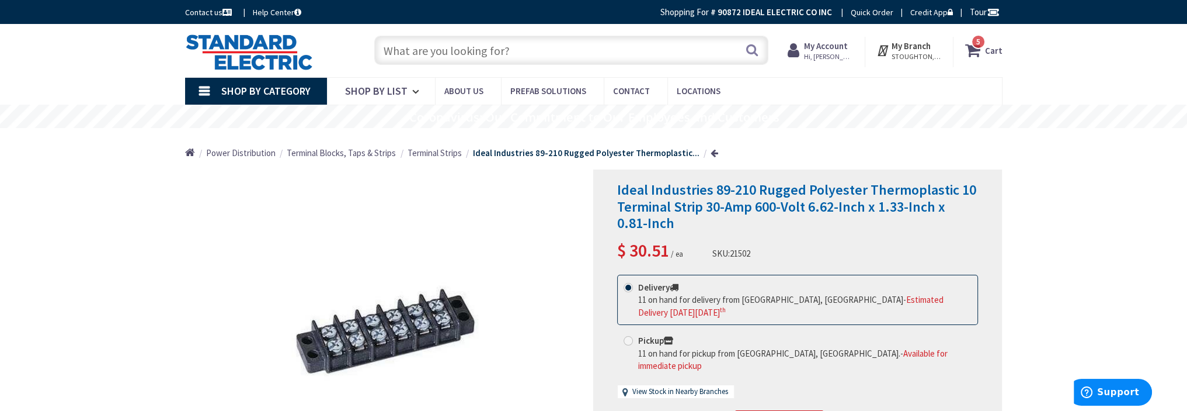
paste input "JSW71"
type input "JSW71"
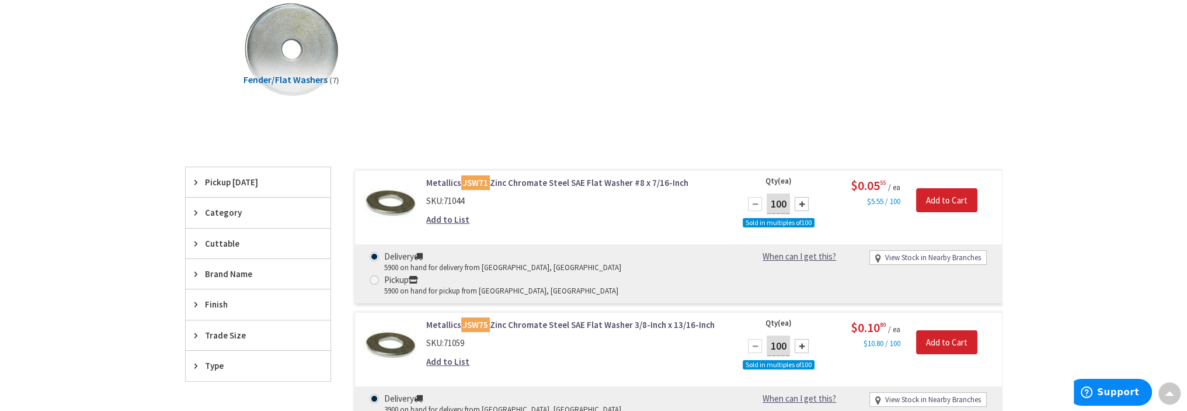
click at [774, 200] on input "100" at bounding box center [778, 203] width 23 height 20
type input "300"
click at [928, 200] on input "Add to Cart" at bounding box center [946, 200] width 61 height 25
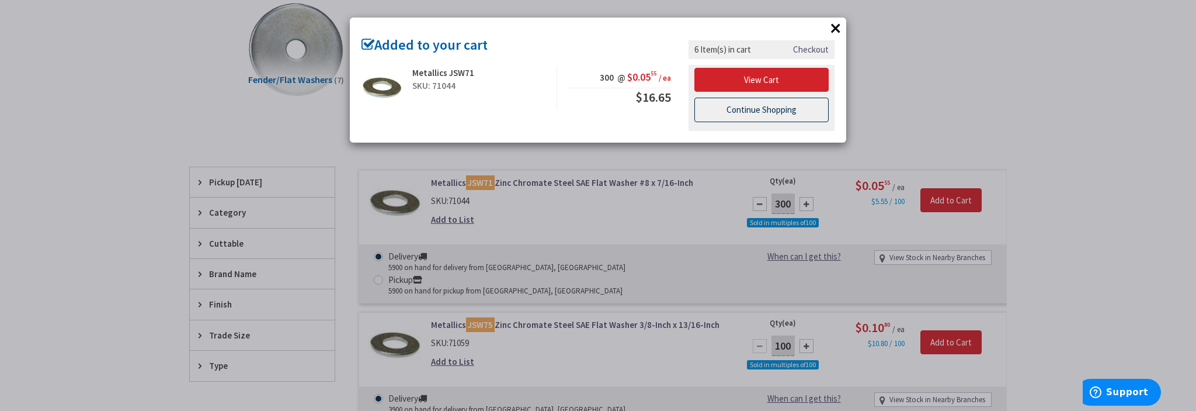
click at [751, 114] on link "Continue Shopping" at bounding box center [761, 110] width 134 height 25
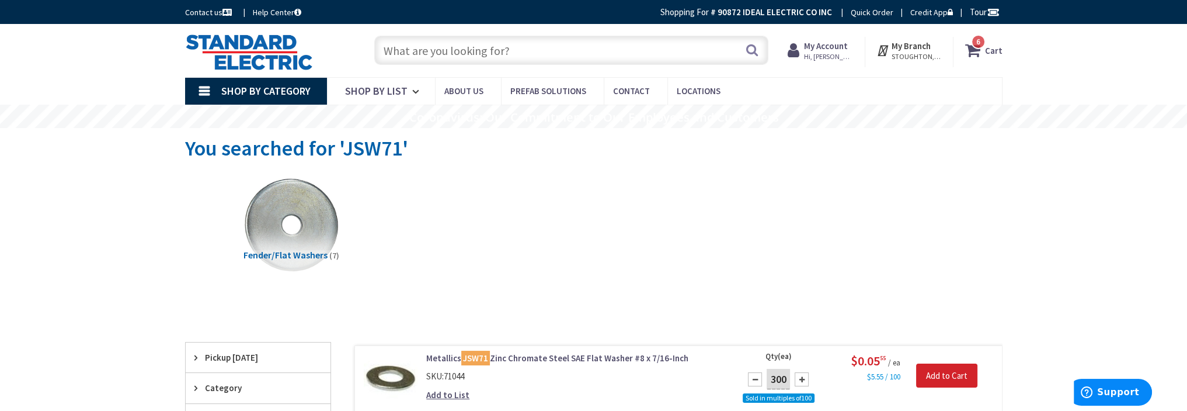
click at [499, 48] on input "text" at bounding box center [571, 50] width 394 height 29
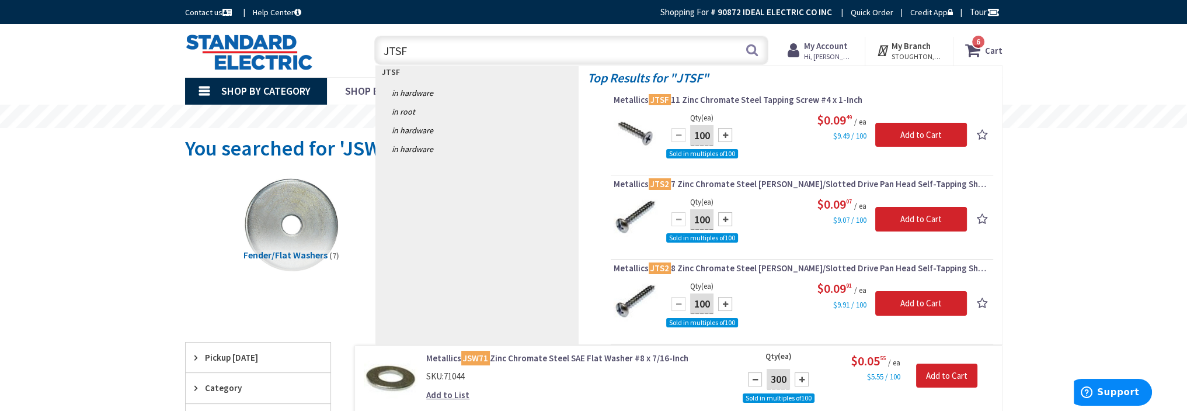
click at [974, 43] on span "6 6 items" at bounding box center [978, 41] width 15 height 15
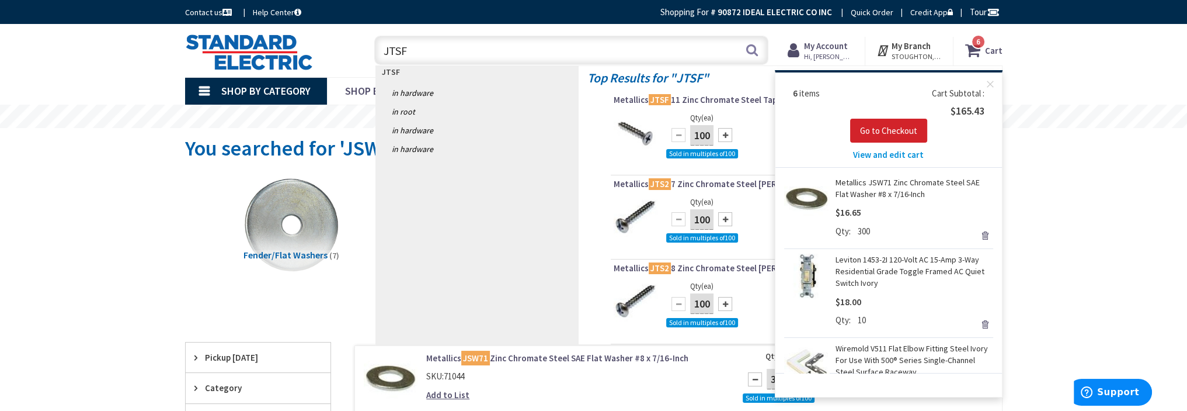
click at [425, 51] on input "JTSF" at bounding box center [571, 50] width 394 height 29
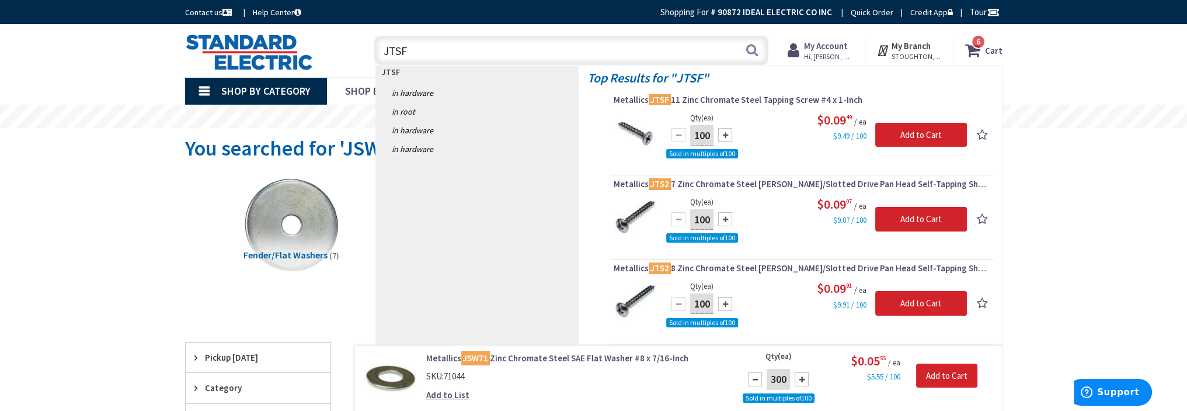
click at [441, 53] on input "JTSF" at bounding box center [571, 50] width 394 height 29
type input "J"
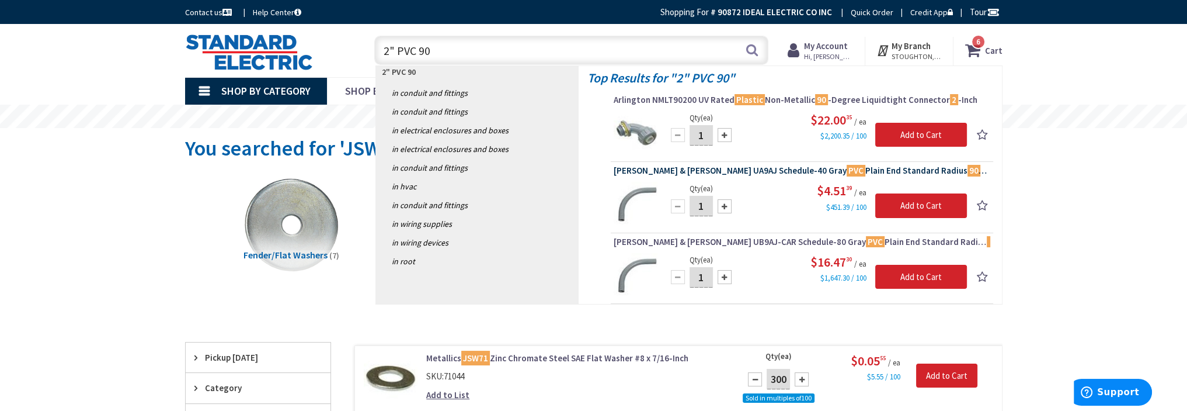
type input "2" PVC 90"
click at [796, 166] on span "Thomas & Betts UA9AJ Schedule-40 Gray PVC Plain End Standard Radius 90 -Degree …" at bounding box center [802, 171] width 377 height 12
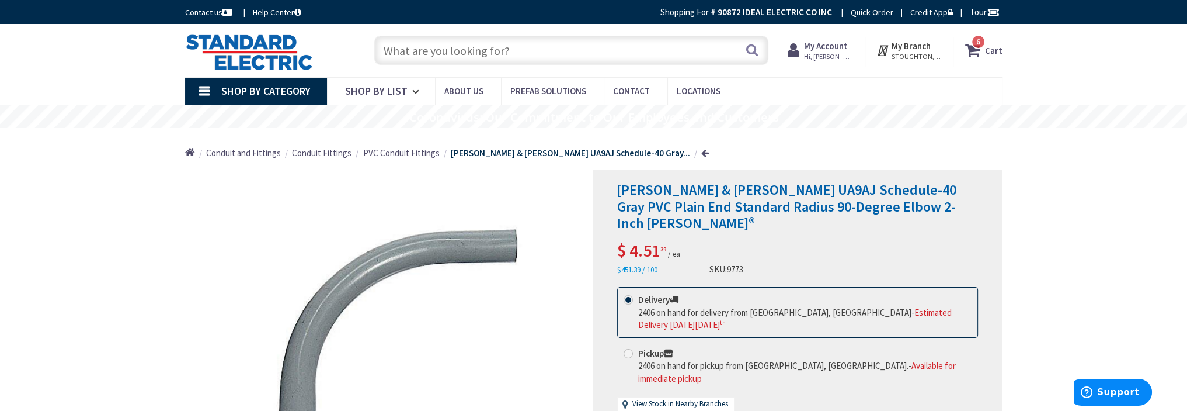
click at [455, 46] on input "text" at bounding box center [571, 50] width 394 height 29
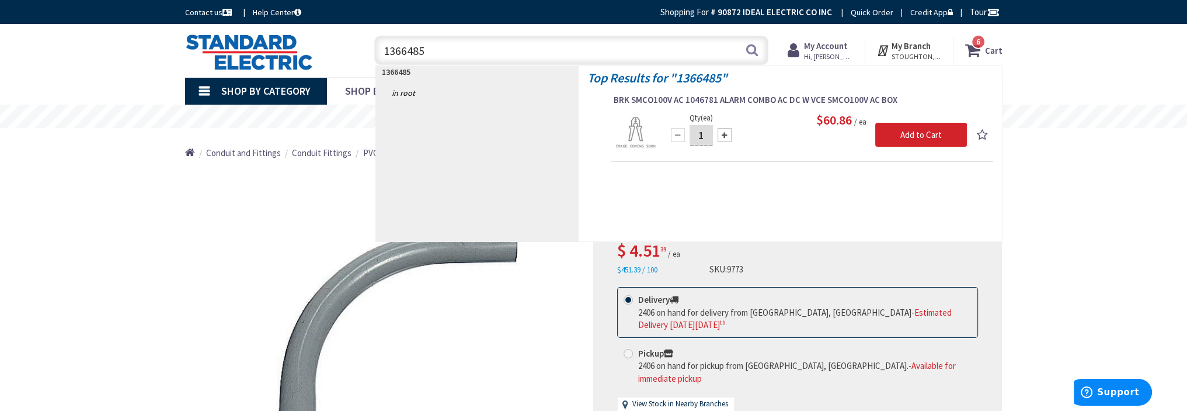
type input "1366485"
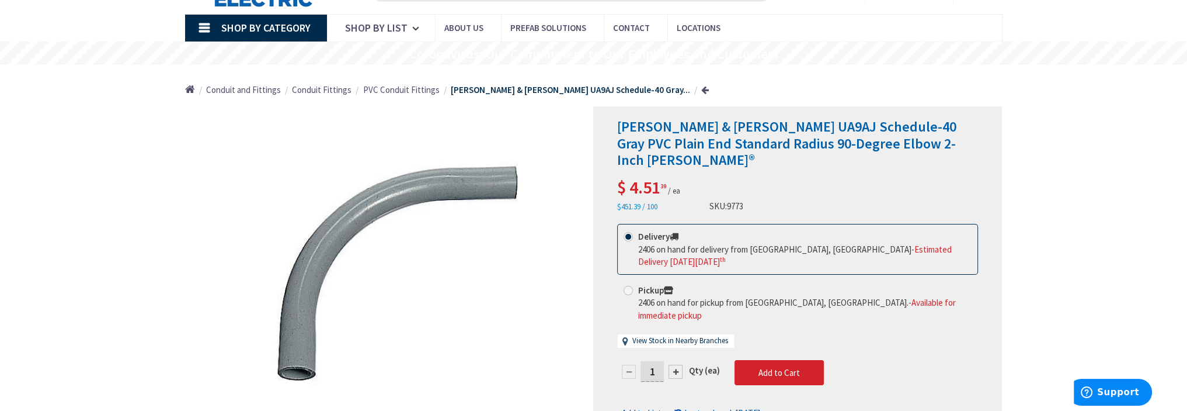
scroll to position [117, 0]
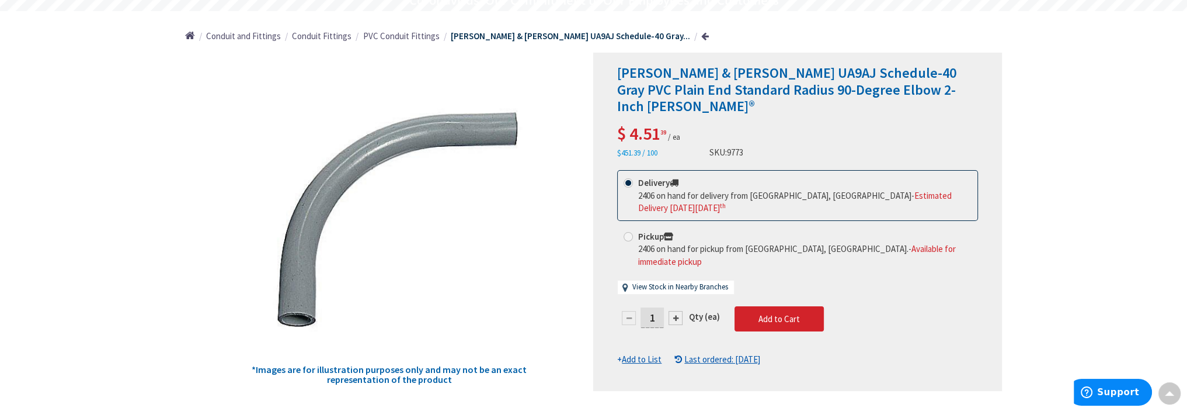
click at [653, 307] on input "1" at bounding box center [652, 317] width 23 height 20
type input "6"
click at [743, 274] on form "This product is Discontinued Delivery 2406 on hand for delivery from Stoughton,…" at bounding box center [797, 267] width 361 height 195
click at [775, 313] on span "Add to Cart" at bounding box center [779, 318] width 41 height 11
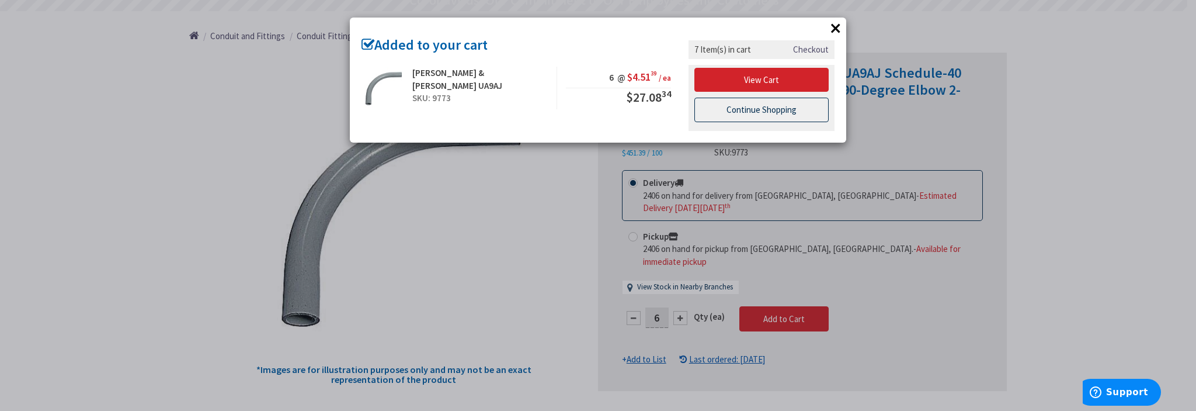
click at [740, 110] on link "Continue Shopping" at bounding box center [761, 110] width 134 height 25
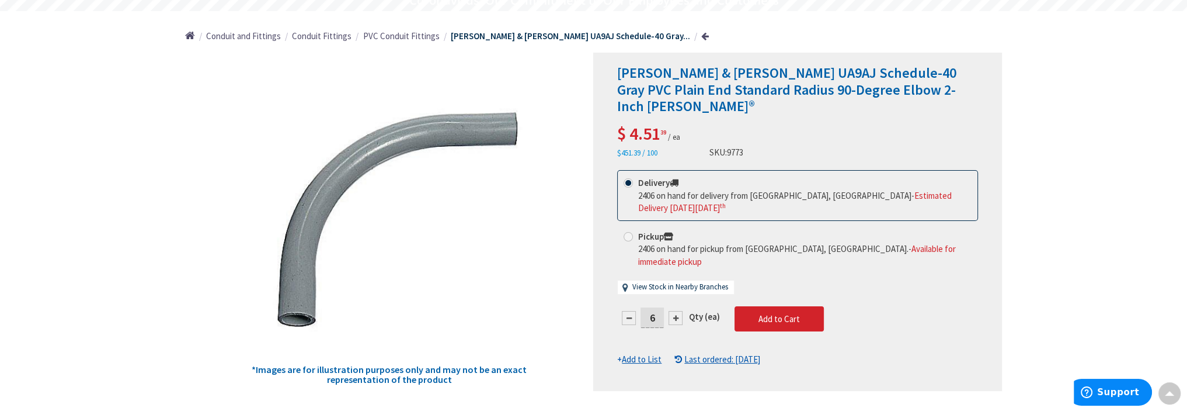
scroll to position [0, 0]
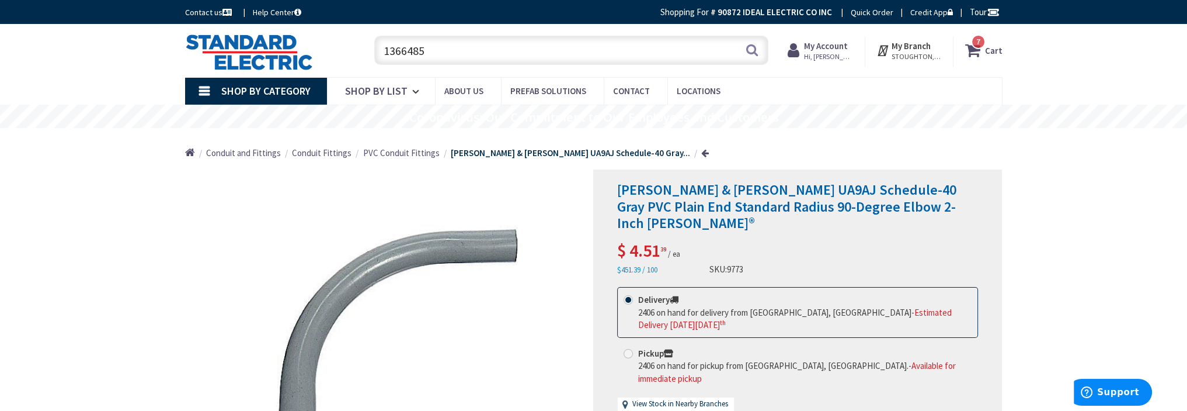
drag, startPoint x: 478, startPoint y: 53, endPoint x: 437, endPoint y: 48, distance: 41.2
click at [437, 48] on input "1366485" at bounding box center [571, 50] width 394 height 29
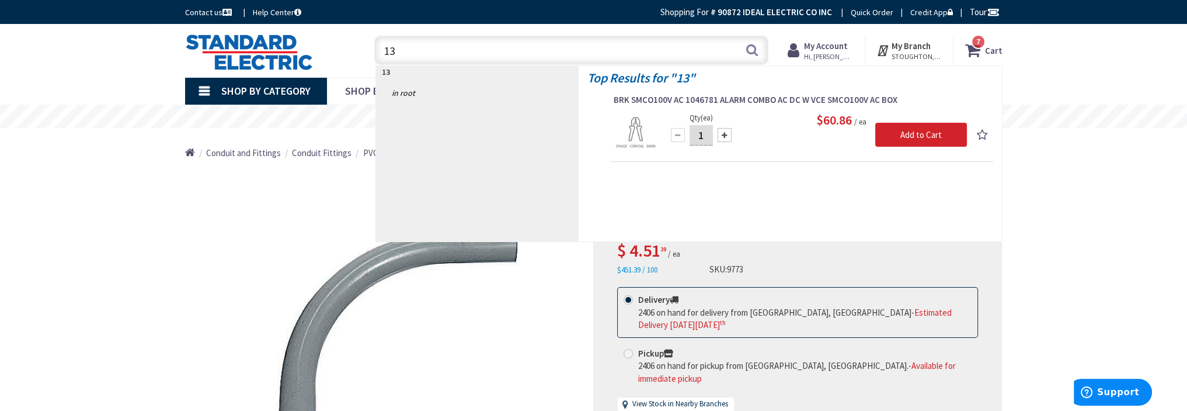
type input "1"
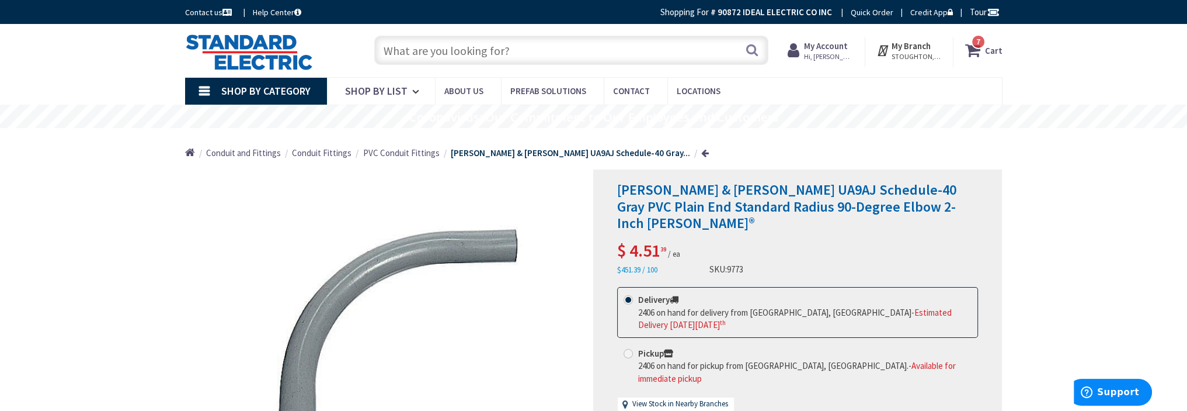
paste input "E945D"
type input "E945D"
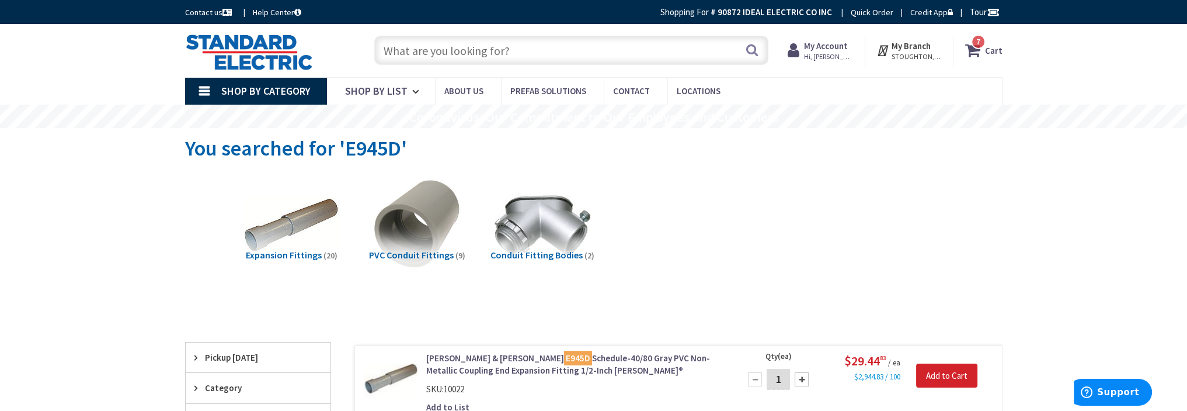
click at [450, 51] on input "text" at bounding box center [571, 50] width 394 height 29
click at [315, 217] on img at bounding box center [291, 225] width 106 height 106
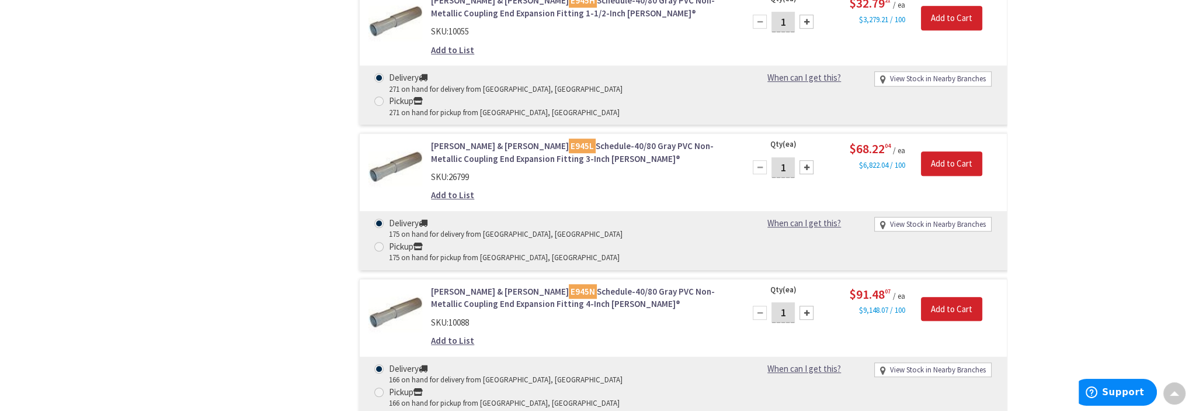
scroll to position [1327, 0]
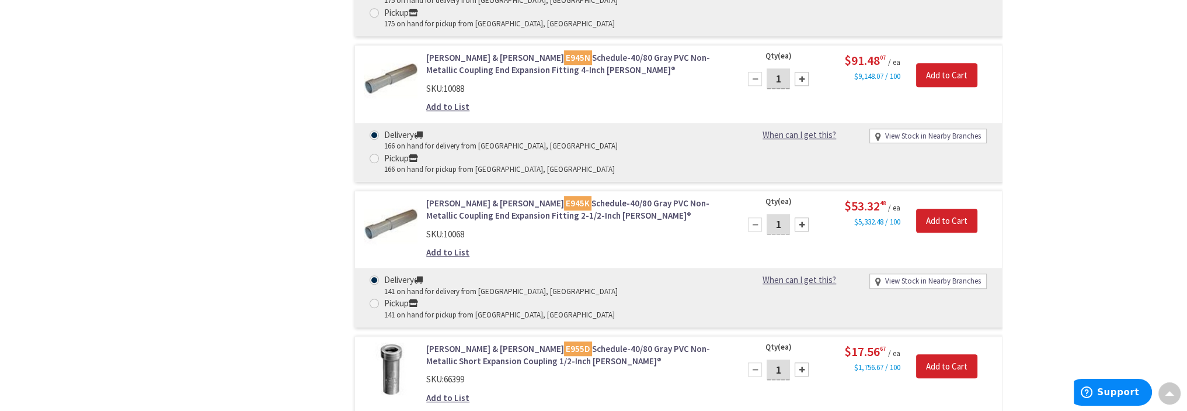
click at [785, 359] on input "1" at bounding box center [778, 369] width 23 height 20
type input "3"
click at [931, 354] on input "Add to Cart" at bounding box center [946, 366] width 61 height 25
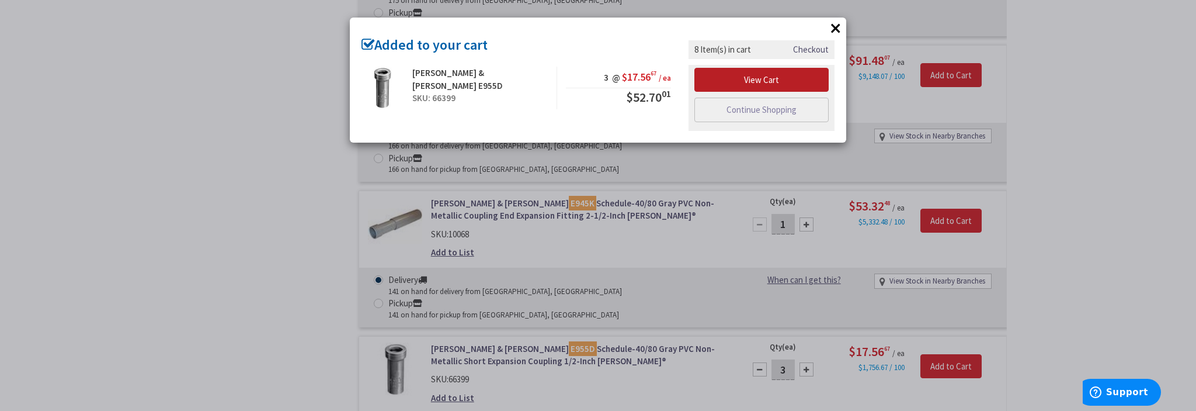
click at [768, 76] on link "View Cart" at bounding box center [761, 80] width 134 height 25
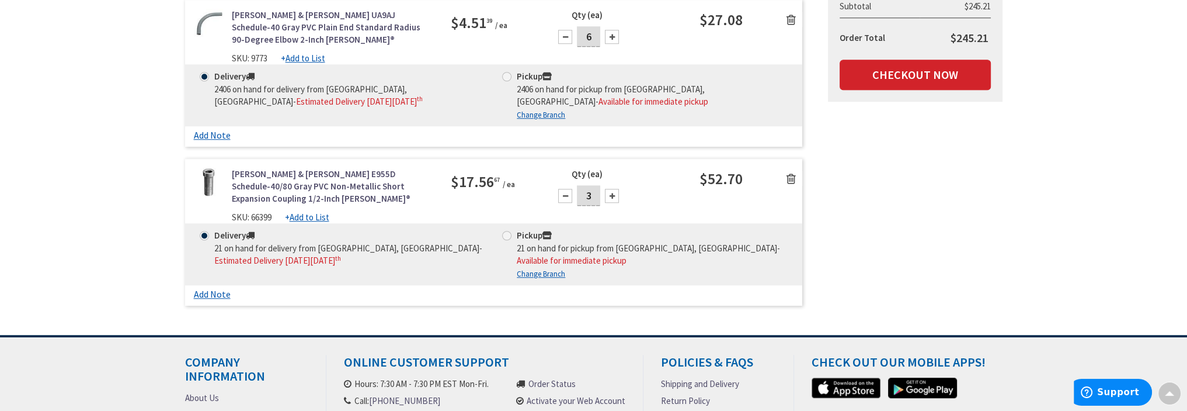
scroll to position [1226, 0]
click at [594, 184] on input "3" at bounding box center [588, 194] width 23 height 20
type input "2"
click at [650, 222] on div "Delivery 21 on hand for delivery from [GEOGRAPHIC_DATA], [GEOGRAPHIC_DATA] - Es…" at bounding box center [494, 253] width 618 height 62
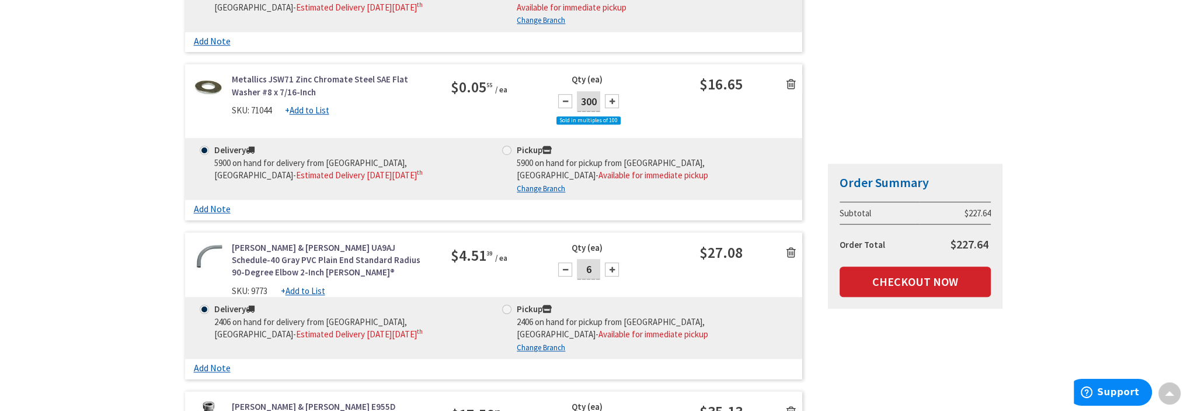
scroll to position [1285, 0]
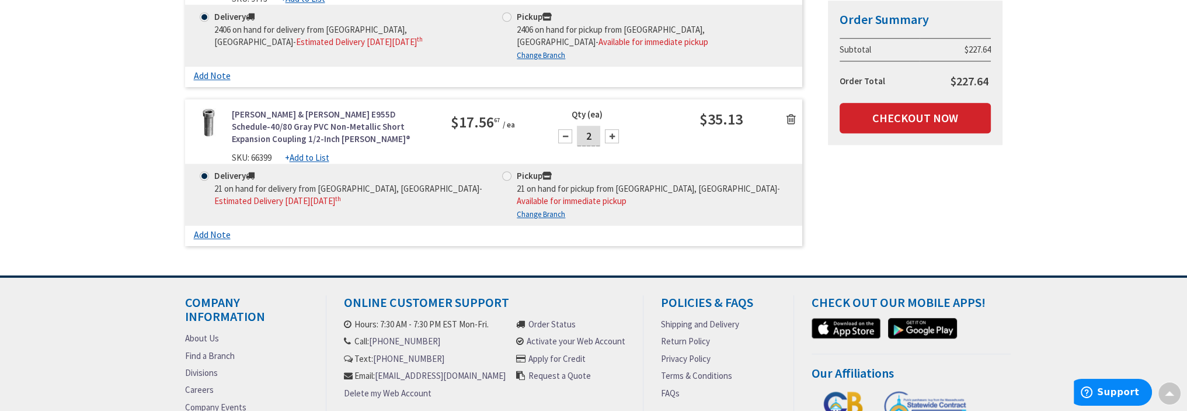
click at [787, 113] on icon at bounding box center [791, 119] width 9 height 12
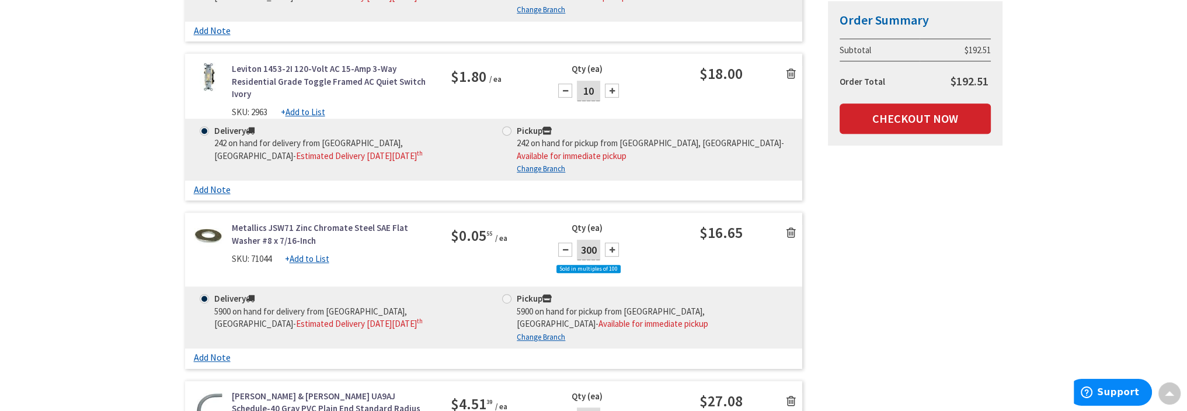
scroll to position [728, 0]
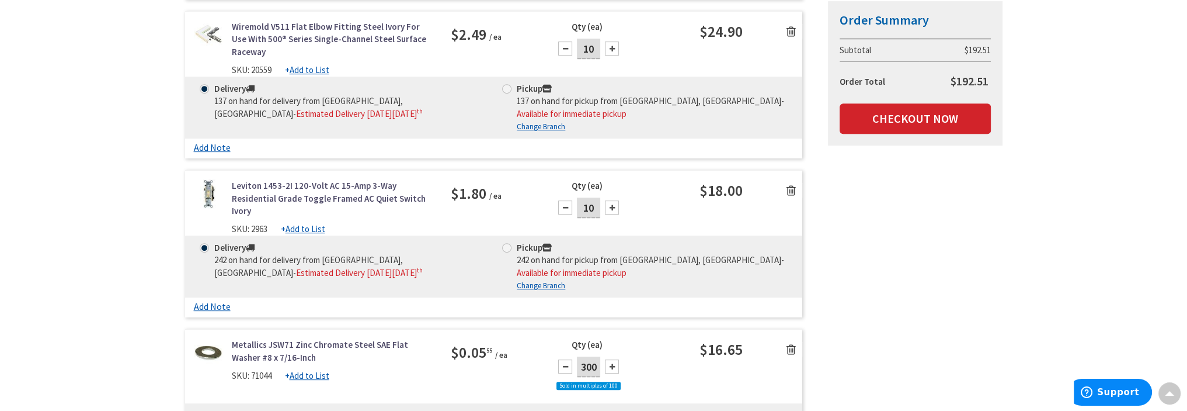
click at [582, 199] on input "10" at bounding box center [588, 207] width 23 height 20
click at [586, 203] on input "10" at bounding box center [588, 207] width 23 height 20
type input "20"
click at [660, 212] on div "Qty (ea) 20" at bounding box center [622, 203] width 154 height 48
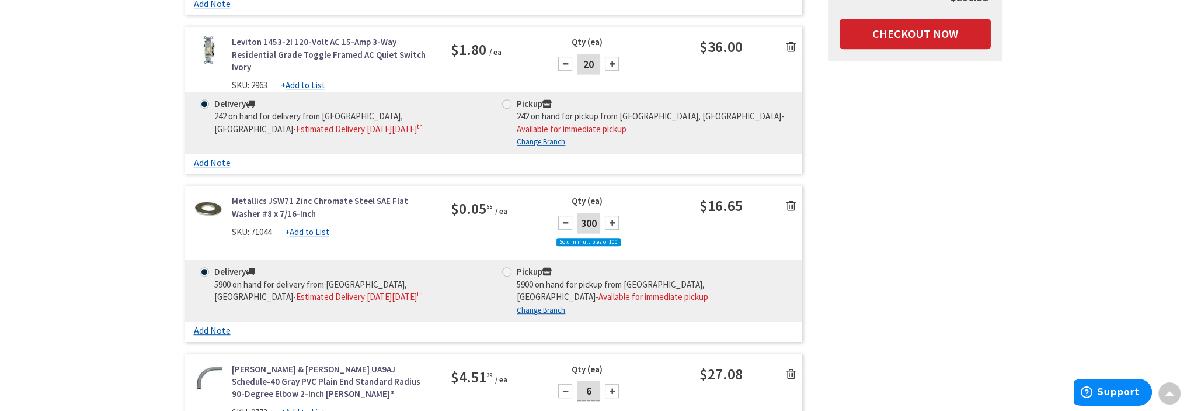
scroll to position [993, 0]
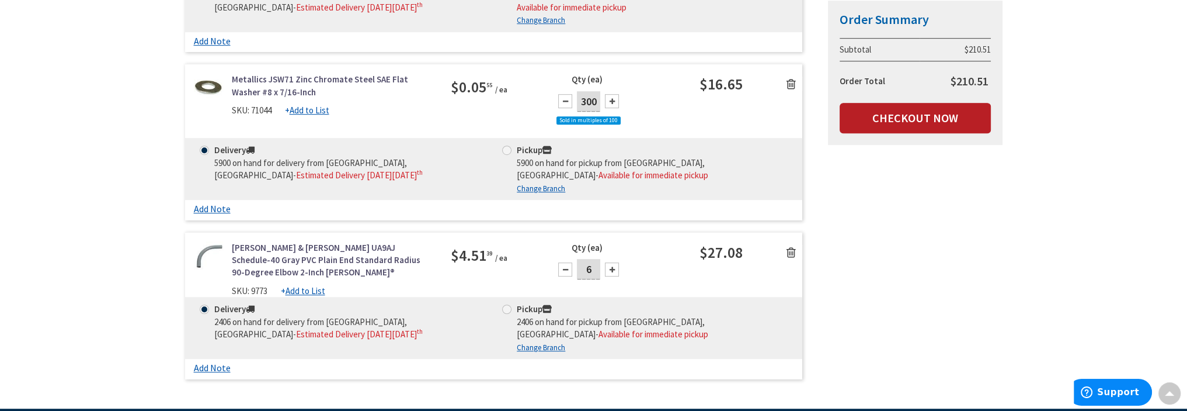
click at [904, 120] on link "Checkout Now" at bounding box center [915, 118] width 151 height 30
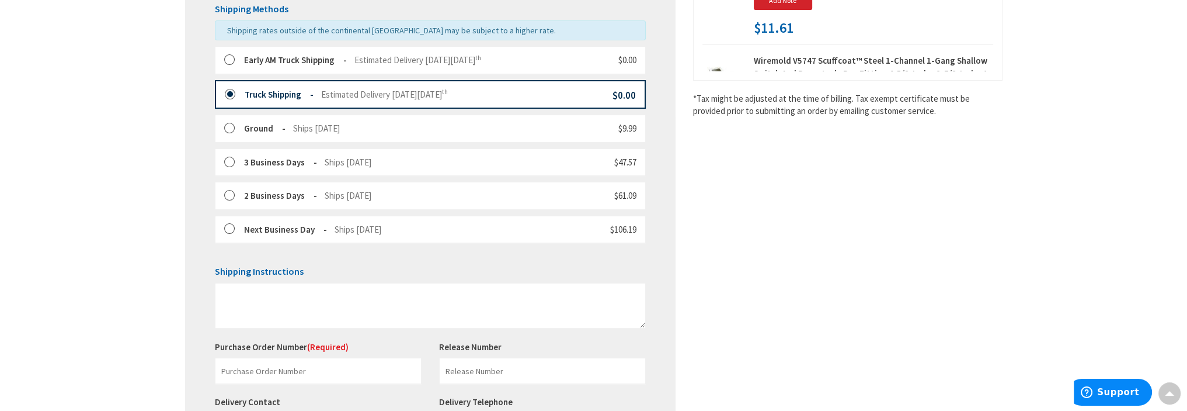
scroll to position [402, 0]
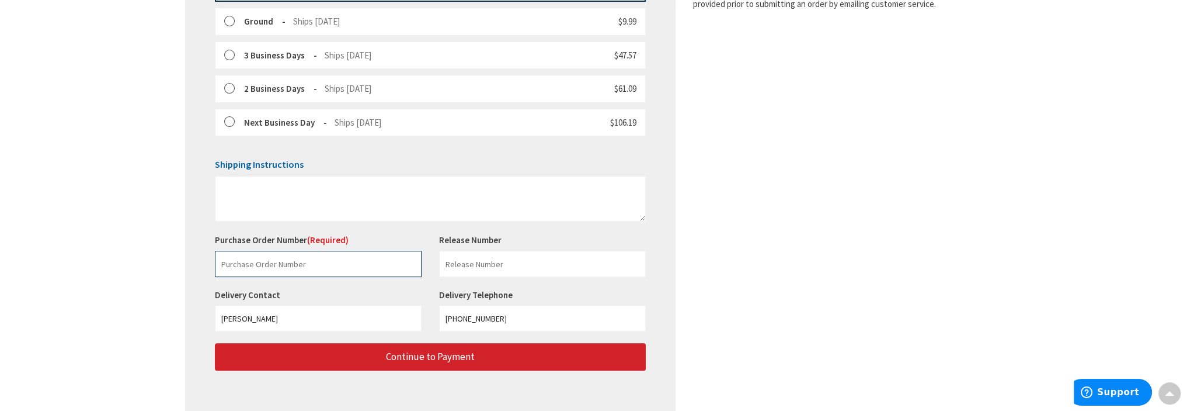
click at [256, 260] on input "text" at bounding box center [318, 264] width 207 height 26
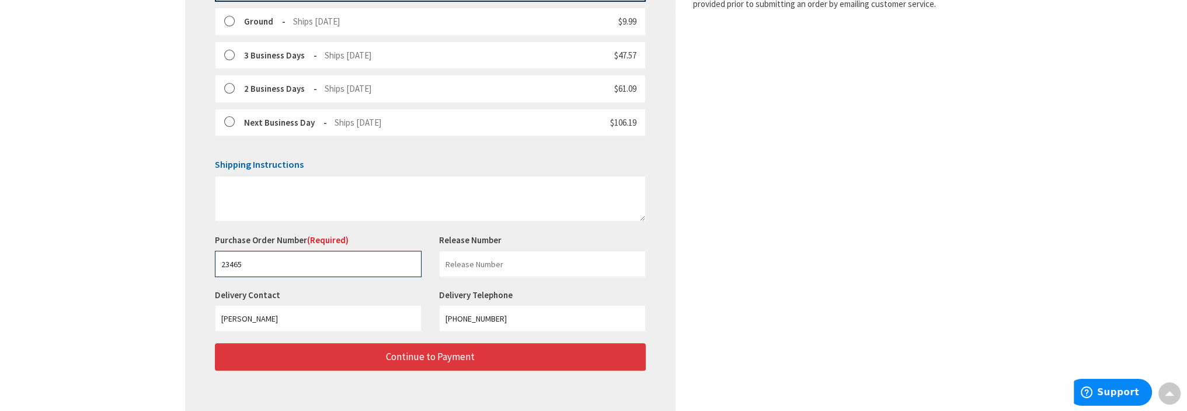
type input "23465"
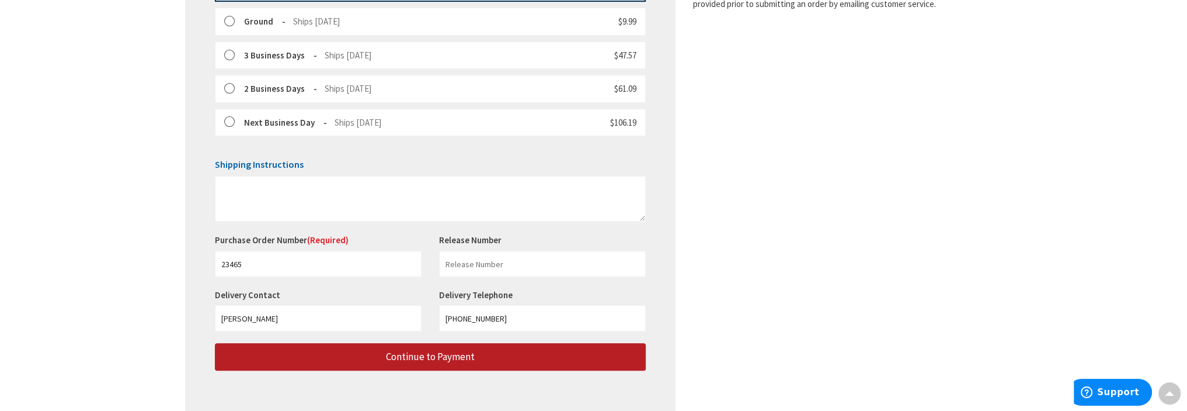
click at [462, 350] on span "Continue to Payment" at bounding box center [430, 356] width 89 height 13
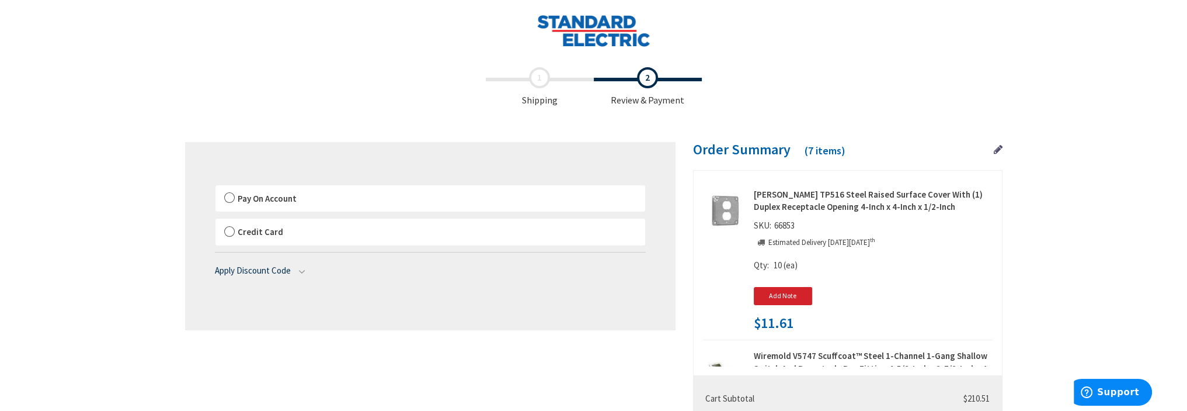
click at [229, 198] on label "Pay On Account" at bounding box center [430, 198] width 430 height 27
click at [227, 198] on label "Pay On Account" at bounding box center [430, 198] width 430 height 27
click at [215, 187] on input "Pay On Account" at bounding box center [215, 187] width 0 height 0
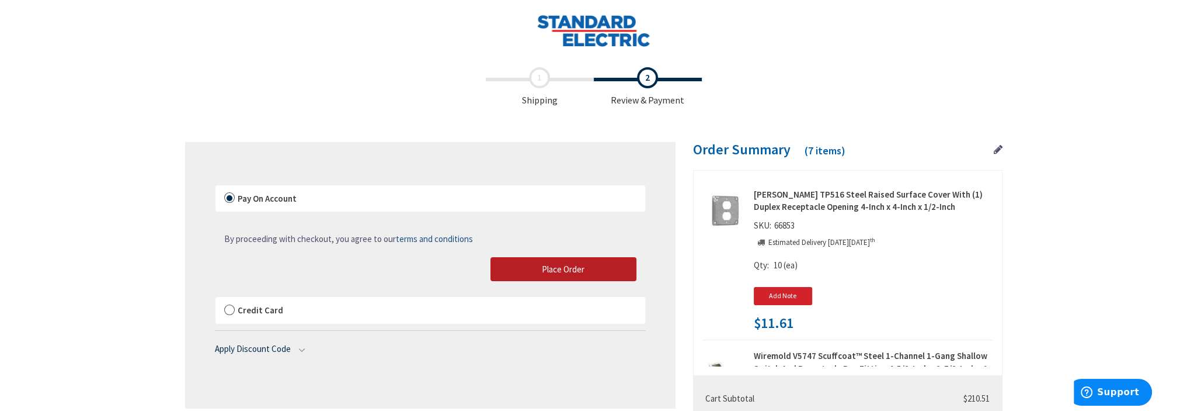
click at [561, 267] on span "Place Order" at bounding box center [563, 268] width 43 height 11
